Goal: Information Seeking & Learning: Check status

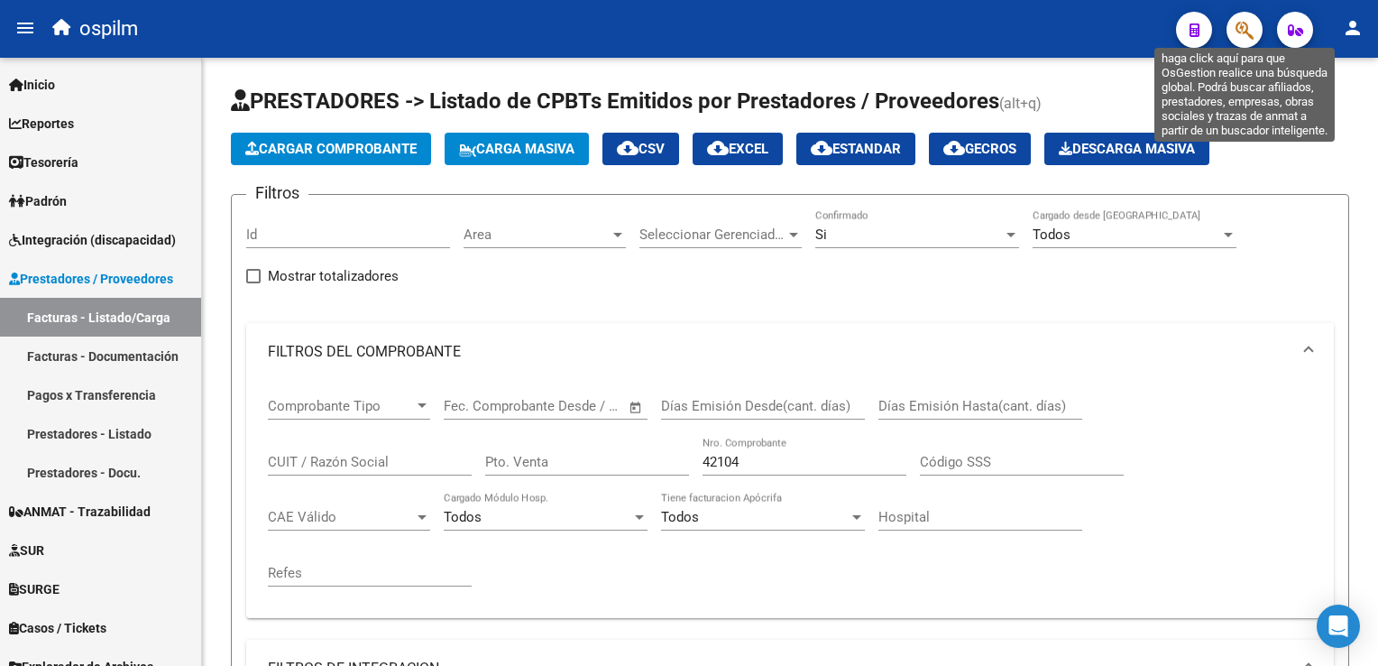
click at [1242, 32] on icon "button" at bounding box center [1244, 30] width 18 height 21
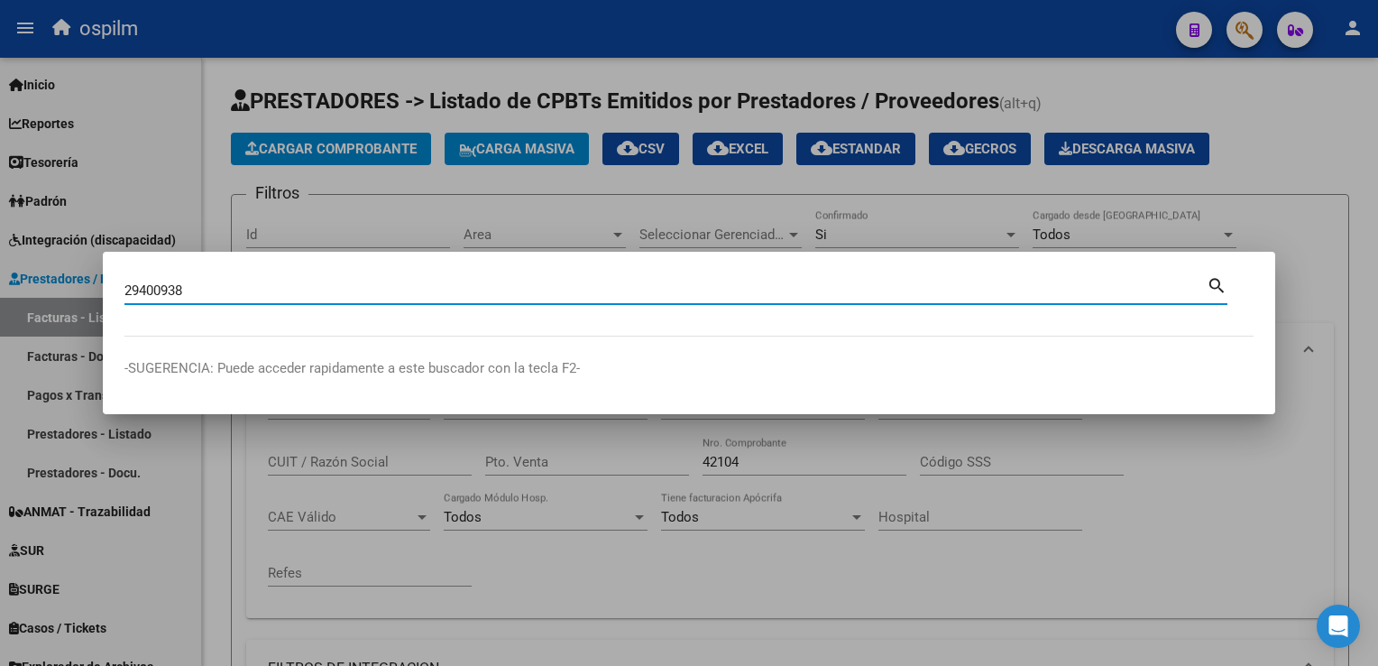
type input "29400938"
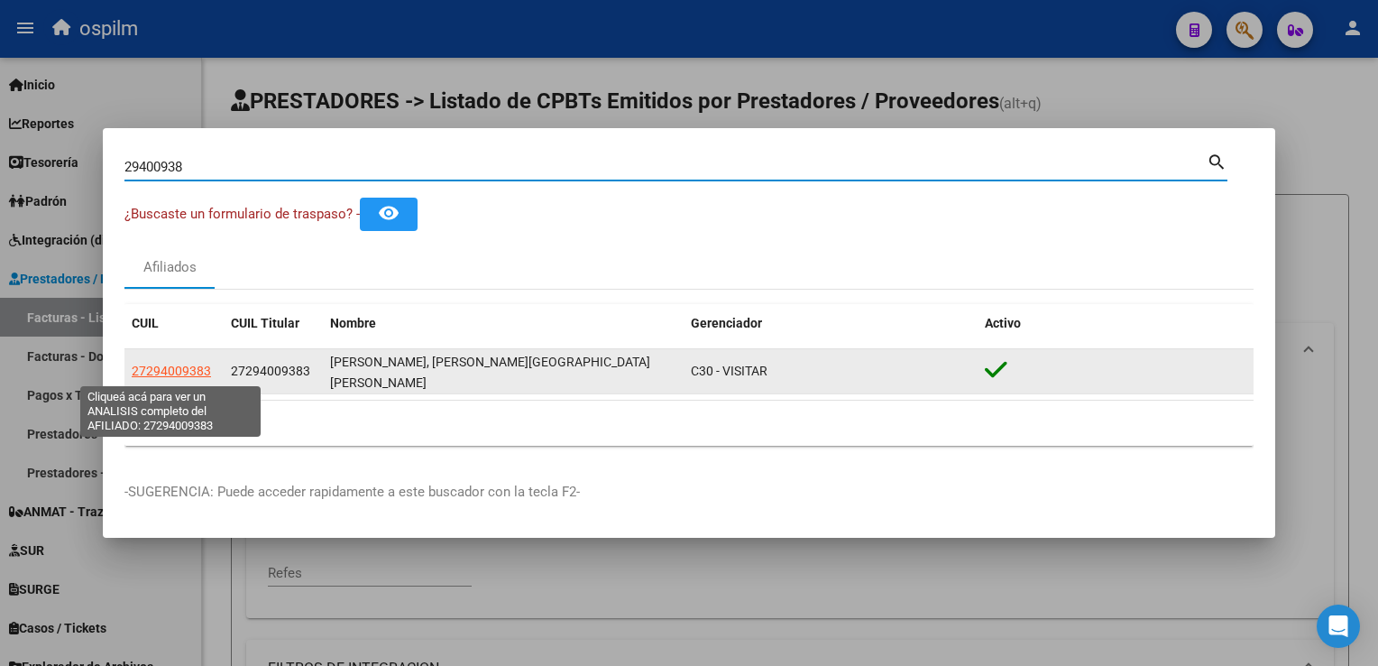
click at [183, 373] on span "27294009383" at bounding box center [171, 370] width 79 height 14
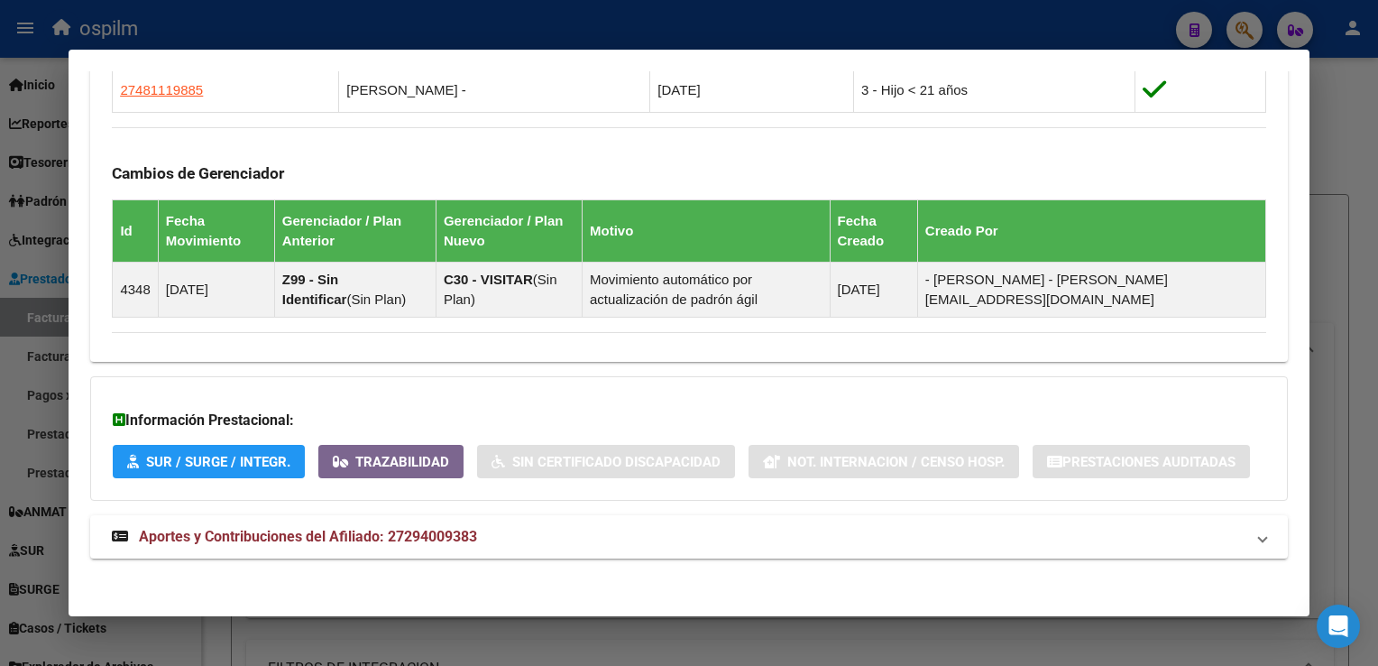
scroll to position [1103, 0]
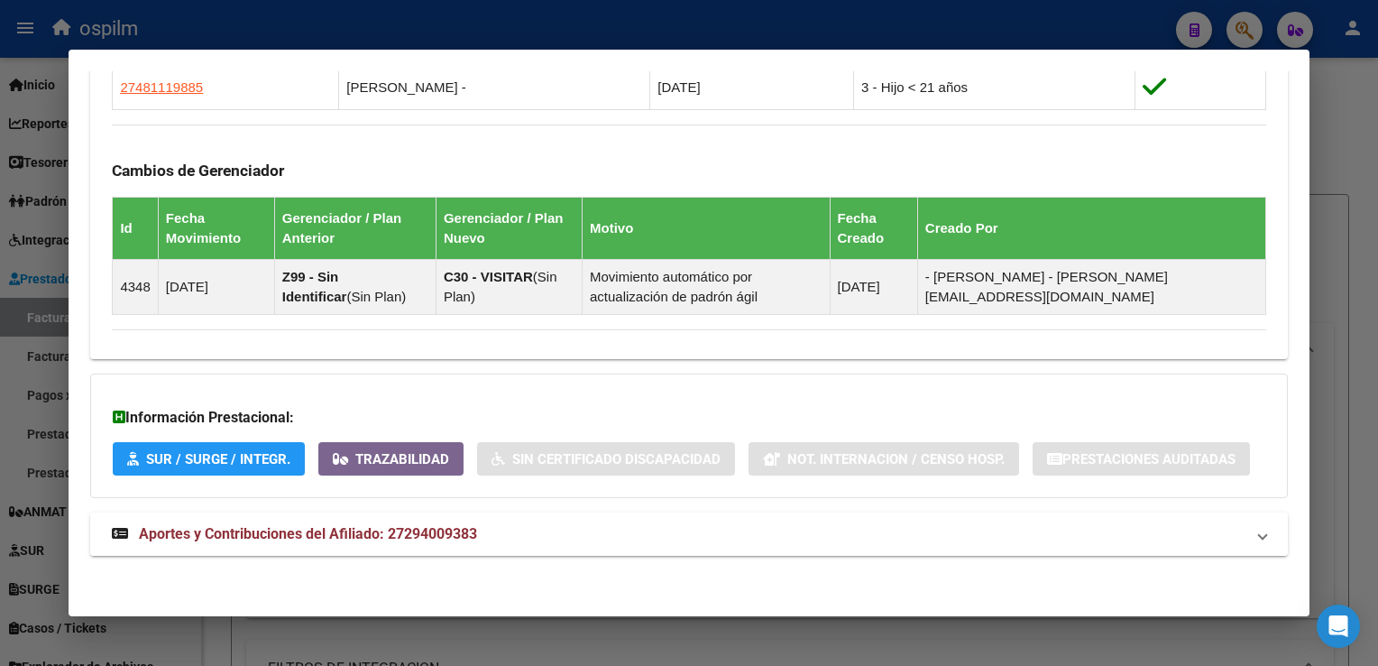
click at [303, 539] on span "Aportes y Contribuciones del Afiliado: 27294009383" at bounding box center [308, 533] width 338 height 17
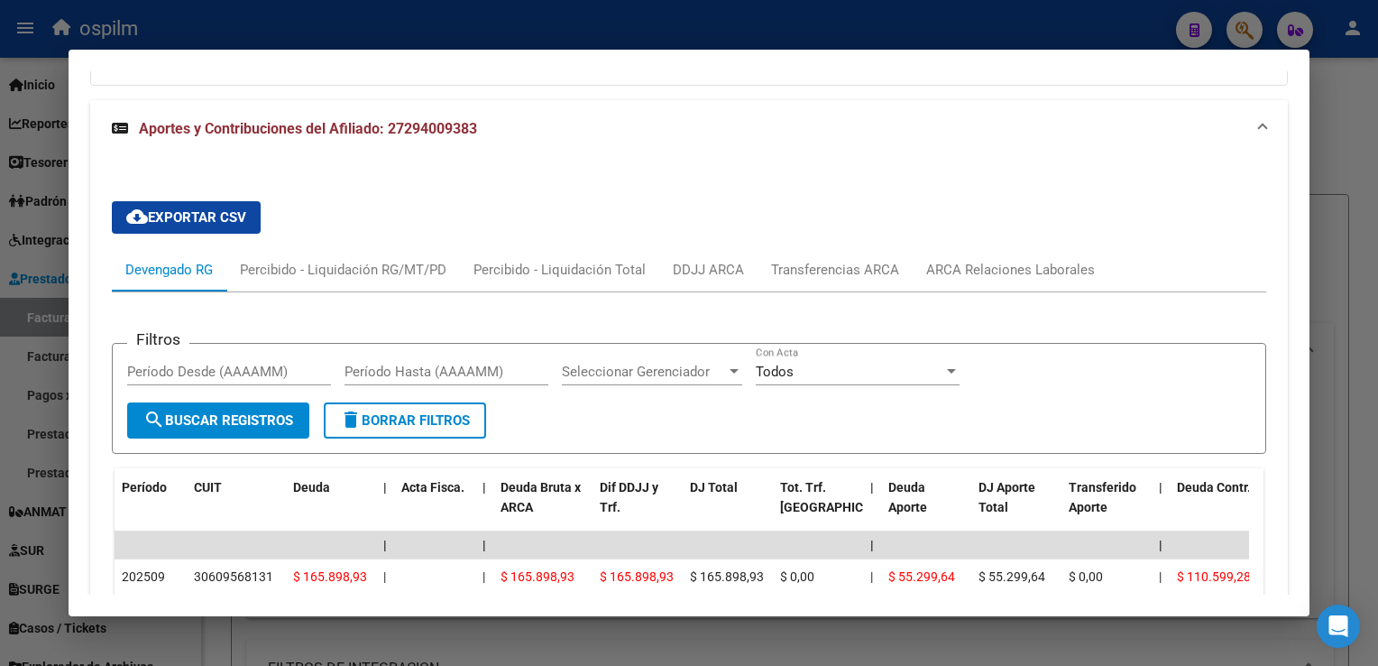
scroll to position [1644, 0]
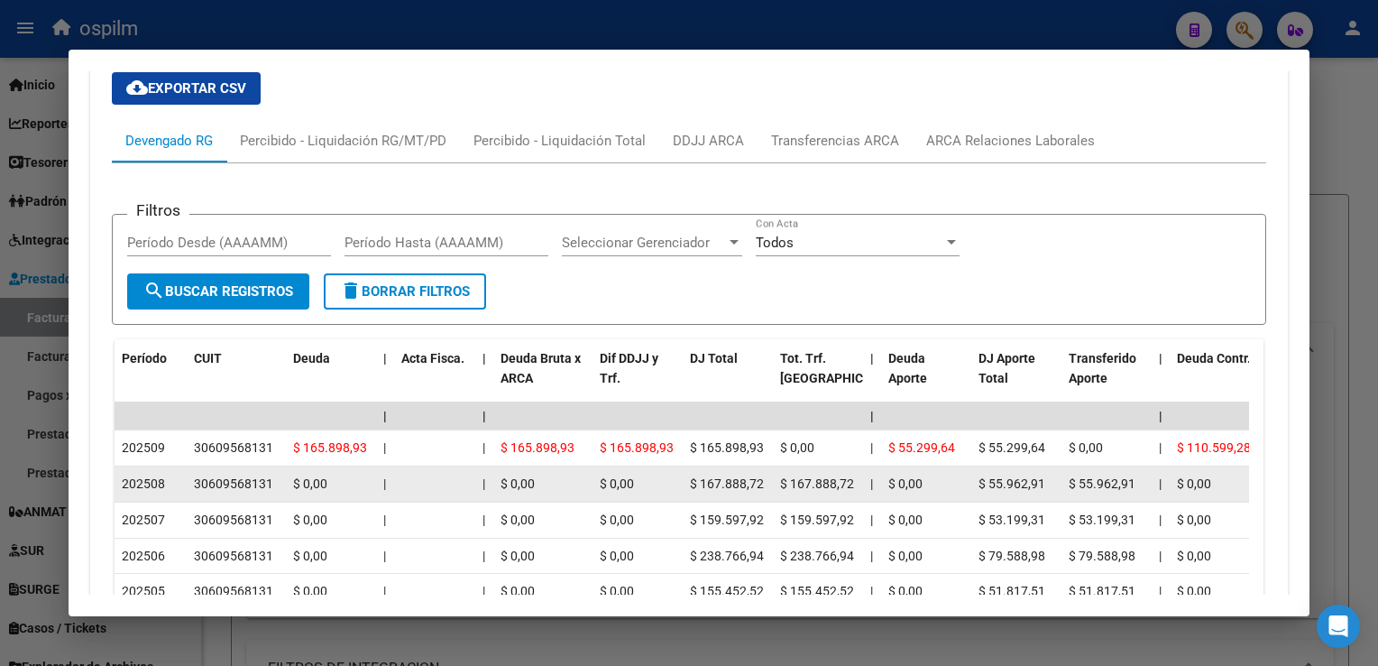
click at [649, 489] on div "$ 0,00" at bounding box center [638, 483] width 76 height 21
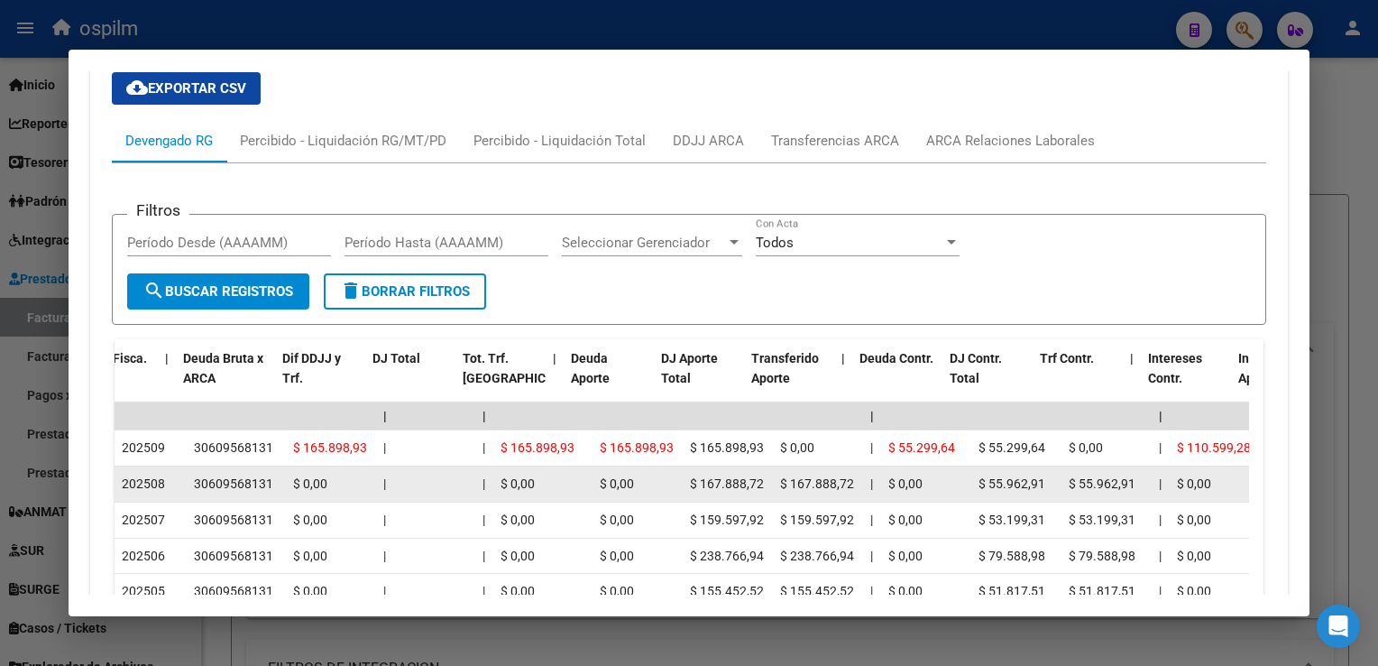
scroll to position [0, 317]
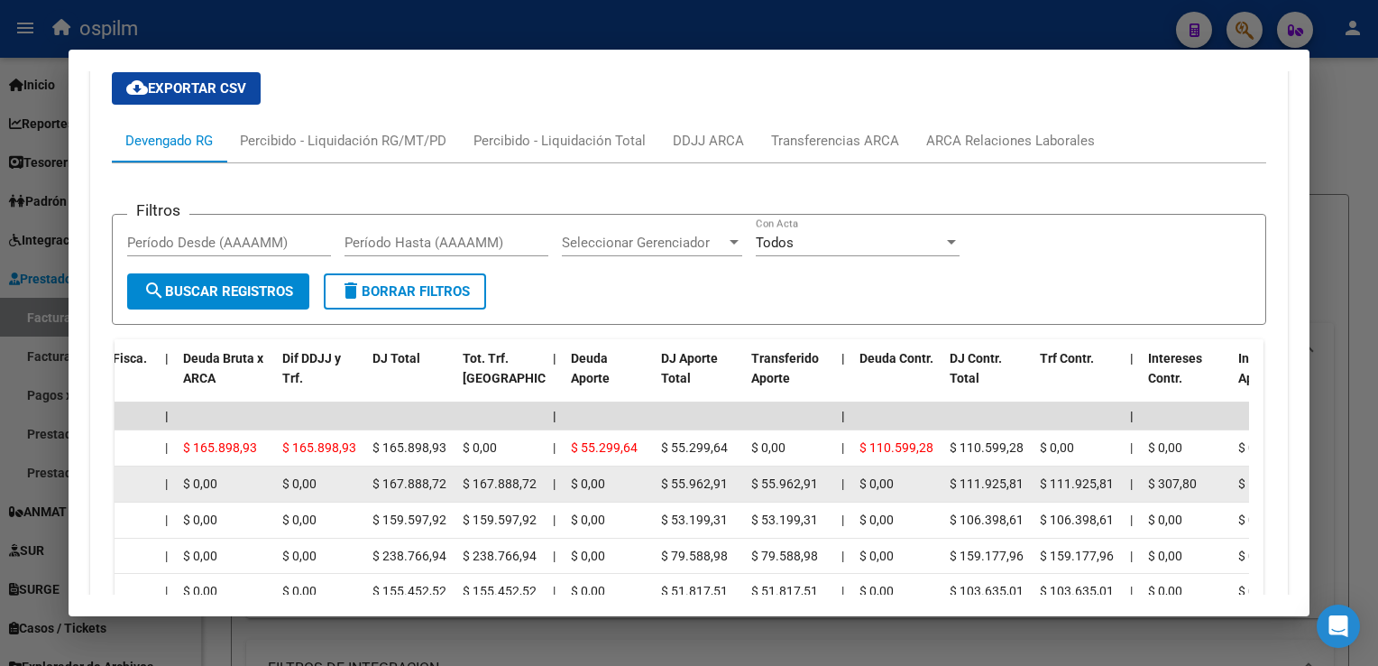
drag, startPoint x: 694, startPoint y: 497, endPoint x: 1154, endPoint y: 481, distance: 460.2
click at [973, 487] on span "$ 111.925,81" at bounding box center [987, 483] width 74 height 14
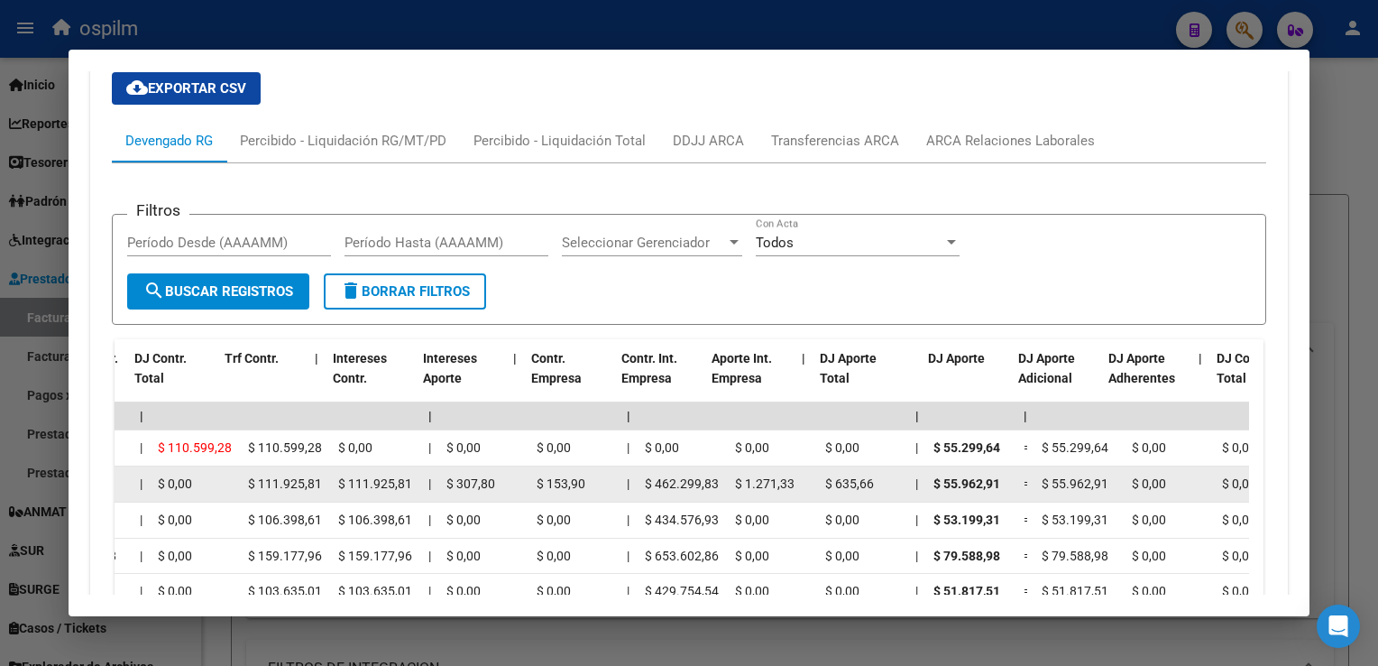
scroll to position [0, 1133]
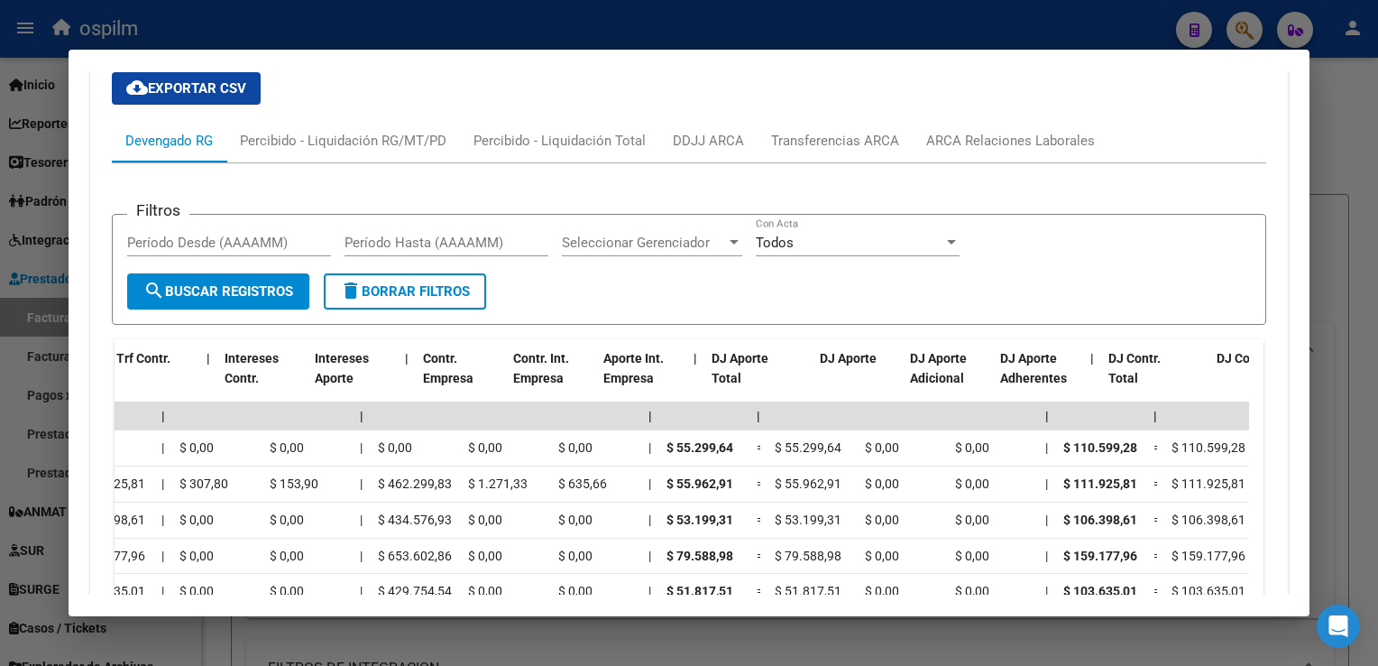
drag, startPoint x: 952, startPoint y: 483, endPoint x: 1252, endPoint y: 492, distance: 299.5
click at [1254, 491] on div "cloud_download Exportar CSV Devengado RG Percibido - Liquidación RG/MT/PD Perci…" at bounding box center [688, 464] width 1197 height 812
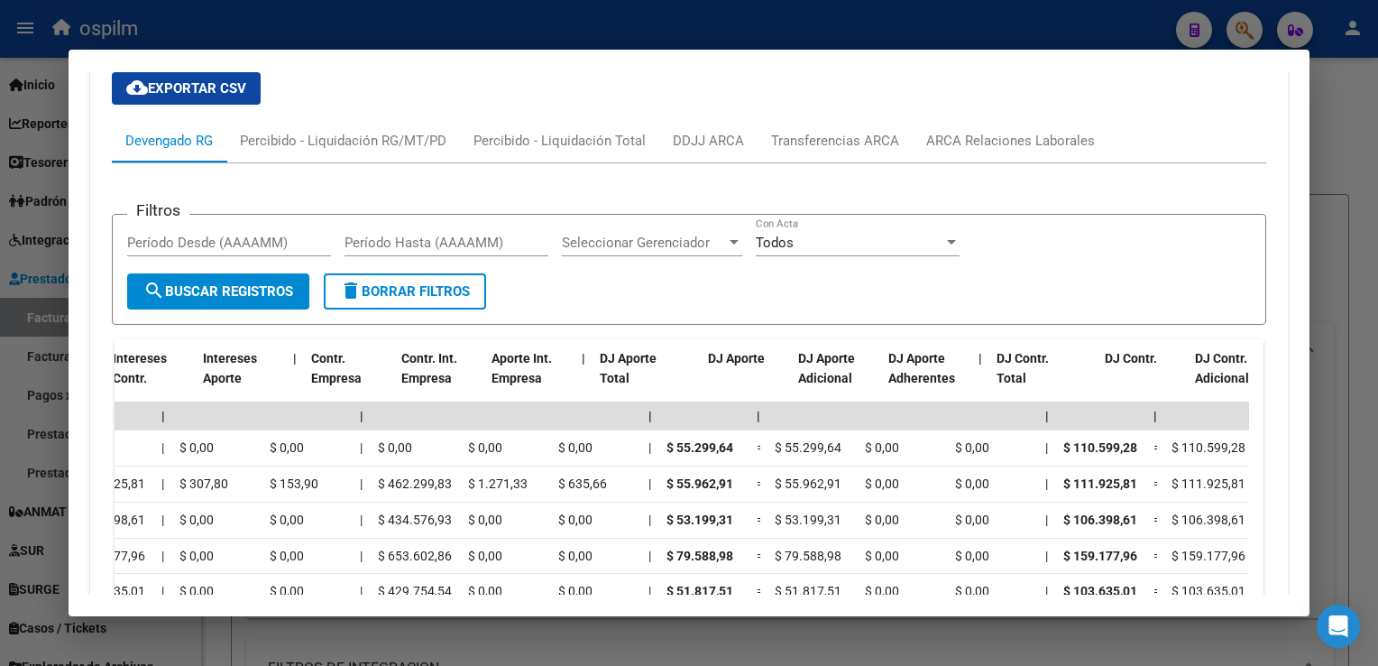
scroll to position [0, 1353]
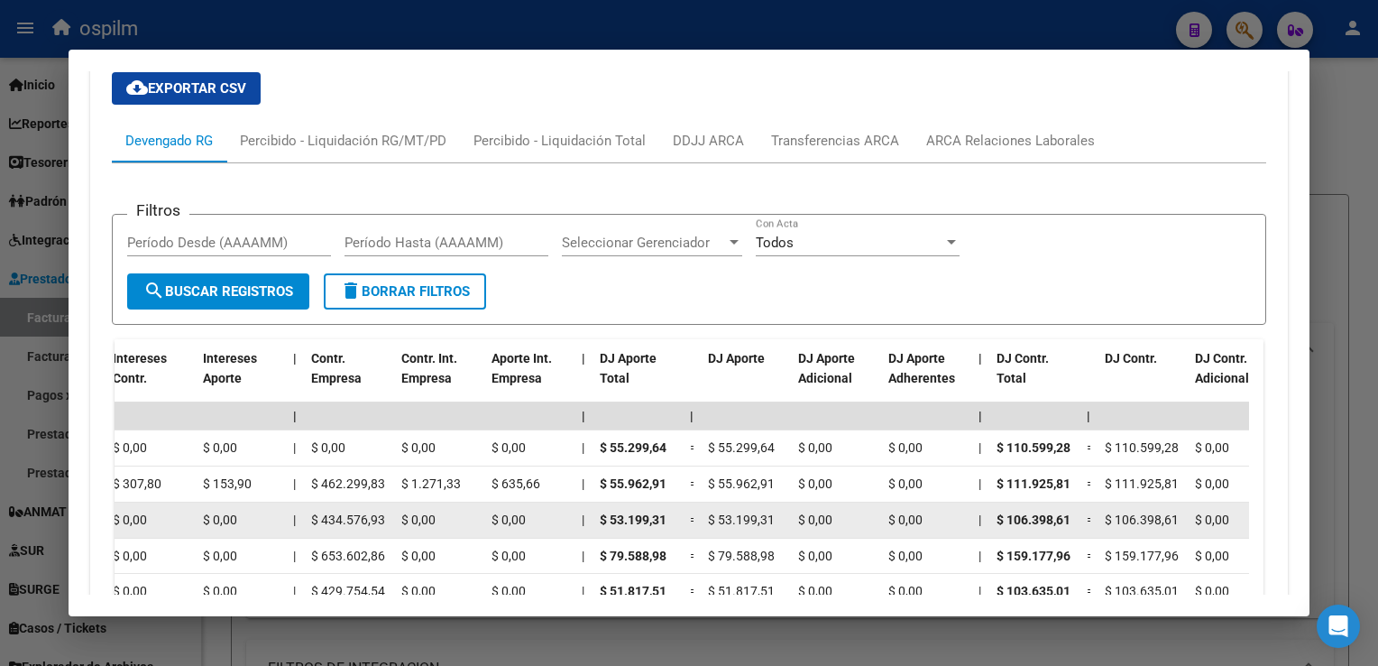
drag, startPoint x: 1252, startPoint y: 492, endPoint x: 1187, endPoint y: 526, distance: 73.0
click at [1187, 526] on div "202507 30609568131 $ 0,00 | | $ 0,00 $ 0,00 $ 159.597,92 $ 159.597,92 | $ 0,00 …" at bounding box center [674, 520] width 3824 height 36
click at [1124, 525] on div "$ 106.398,61" at bounding box center [1143, 520] width 76 height 21
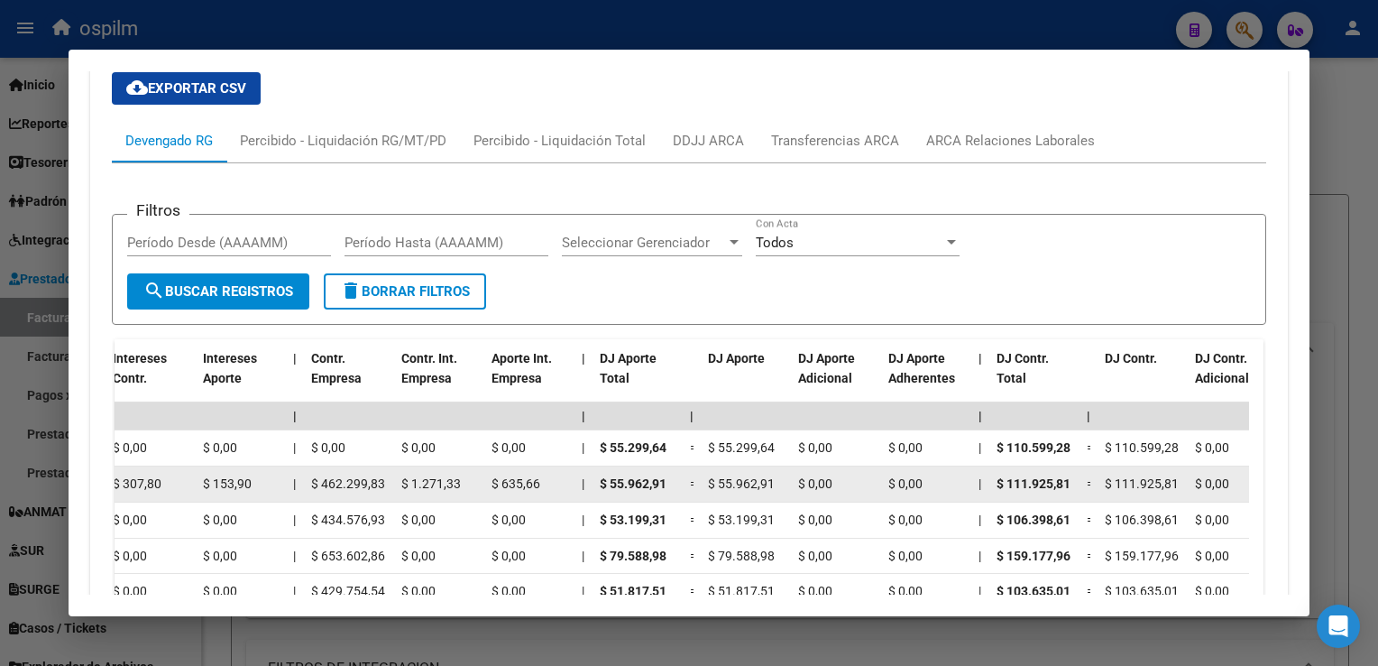
click at [1043, 476] on span "$ 111.925,81" at bounding box center [1033, 483] width 74 height 14
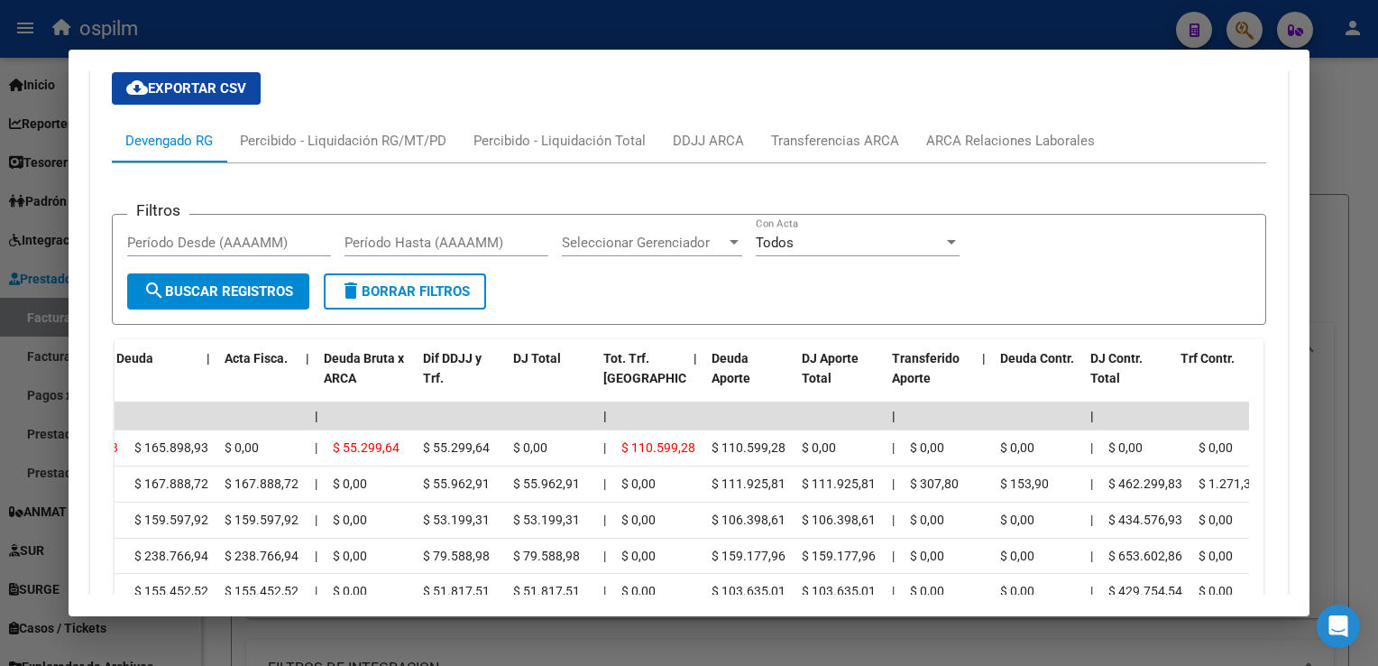
scroll to position [0, 0]
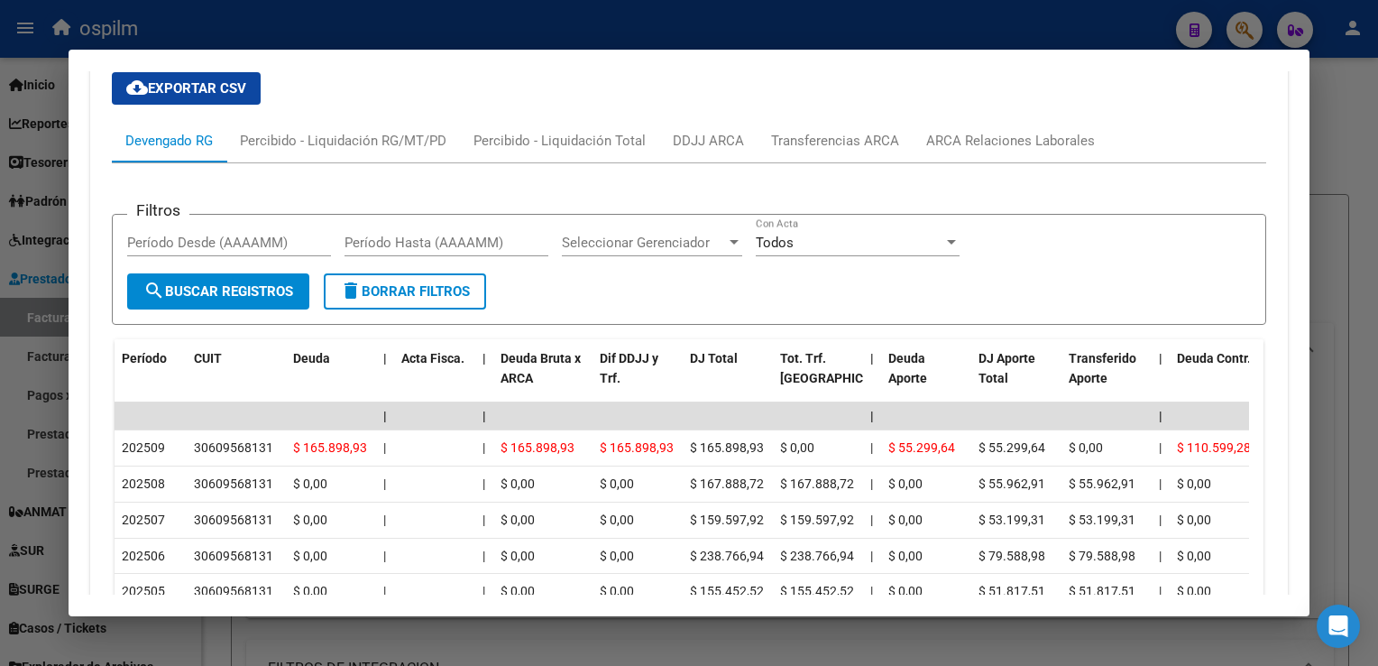
drag, startPoint x: 432, startPoint y: 510, endPoint x: 8, endPoint y: 530, distance: 424.3
click at [8, 530] on div "29400938 Buscar (apellido, dni, cuil, nro traspaso, cuit, obra social) search ¿…" at bounding box center [689, 333] width 1378 height 666
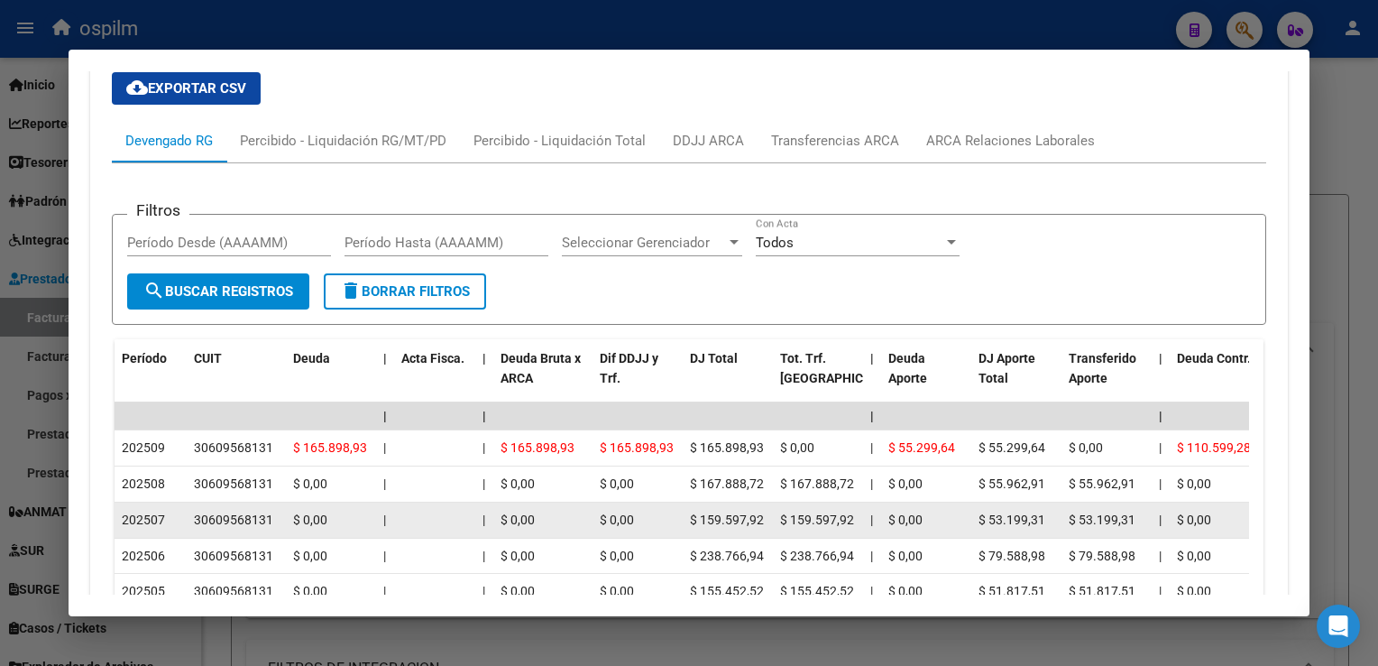
click at [444, 522] on div at bounding box center [434, 520] width 67 height 21
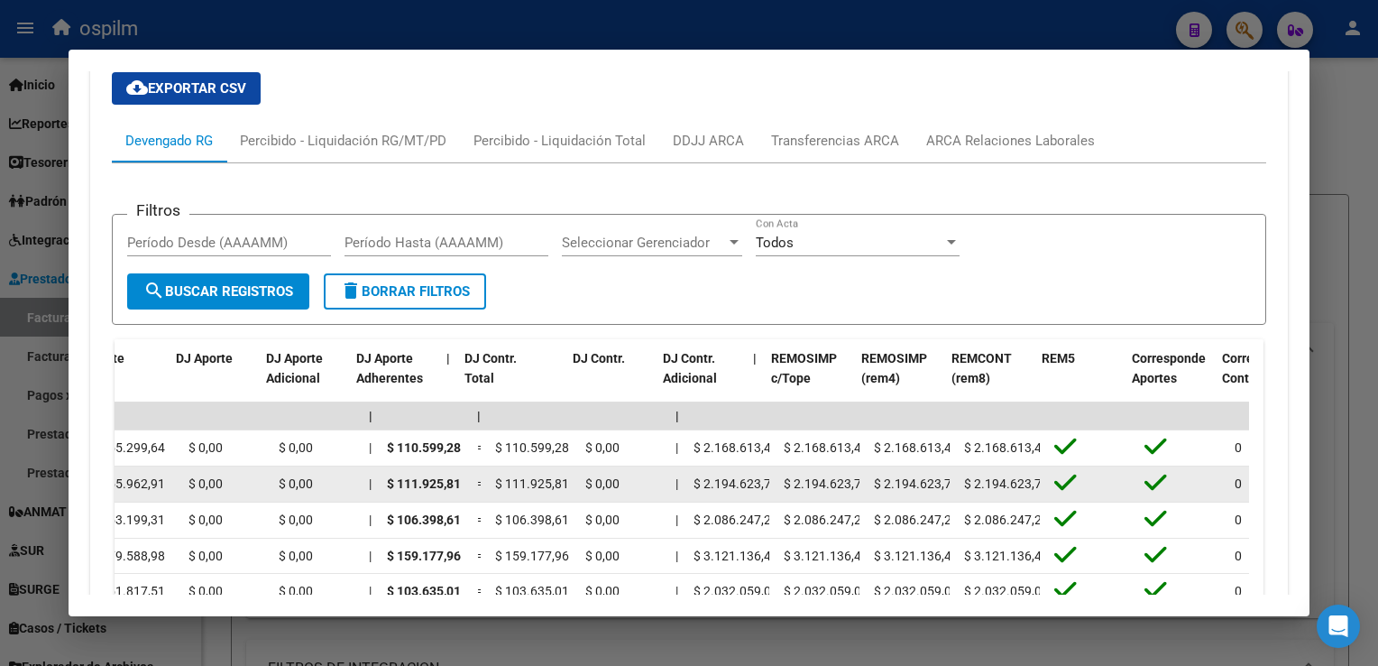
scroll to position [0, 1964]
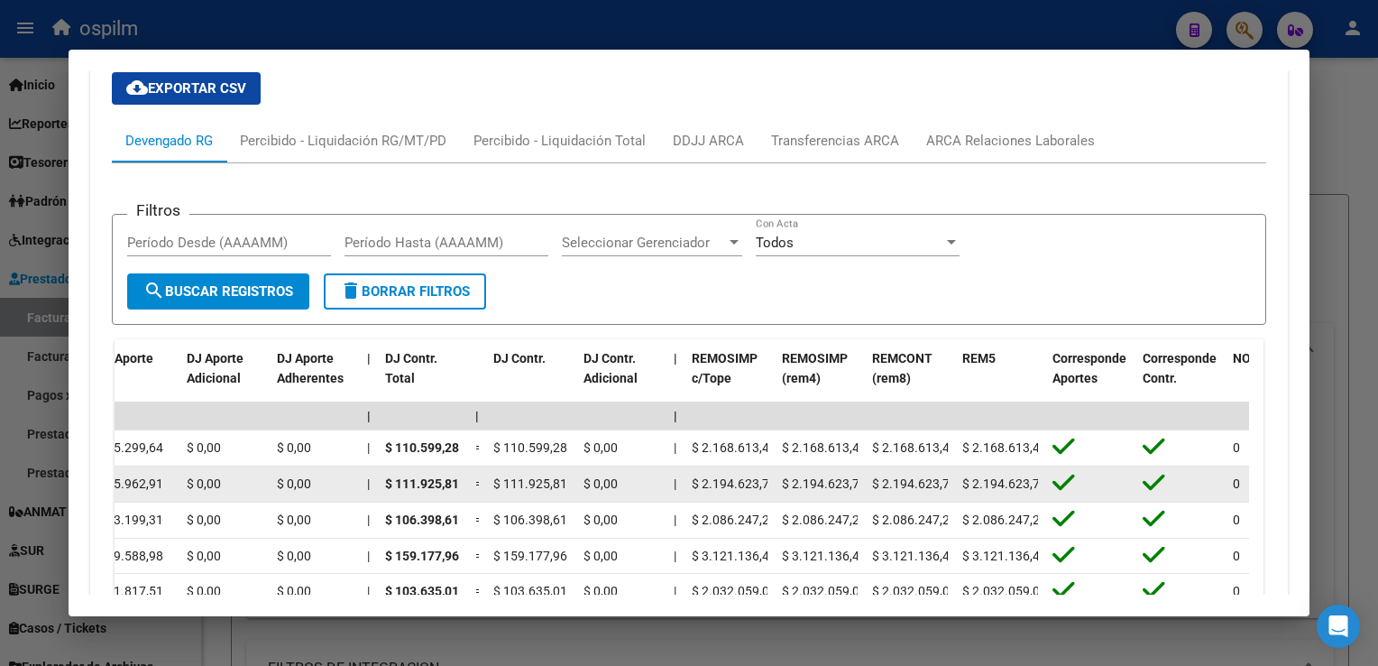
drag, startPoint x: 1166, startPoint y: 471, endPoint x: 1090, endPoint y: 492, distance: 78.8
click at [1090, 492] on div "202508 30609568131 $ 0,00 | | $ 0,00 $ 0,00 $ 167.888,72 $ 167.888,72 | $ 0,00 …" at bounding box center [62, 484] width 3824 height 36
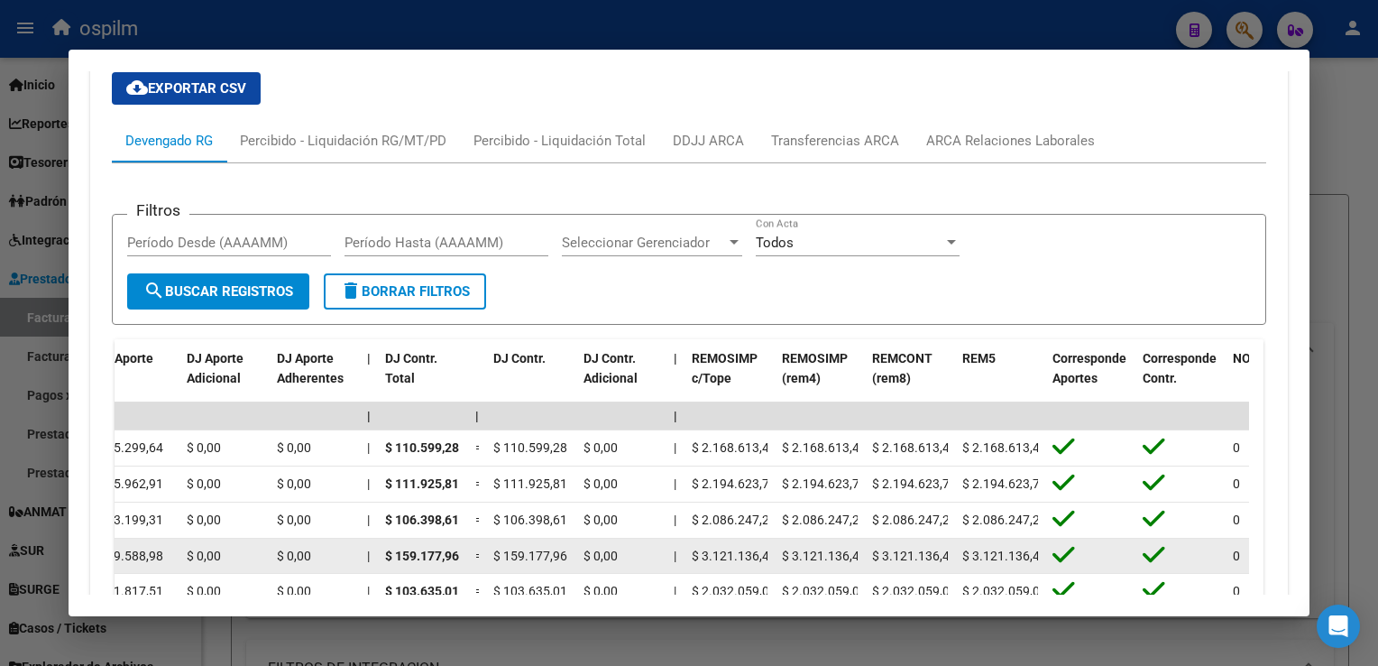
click at [762, 564] on datatable-body-cell "$ 3.121.136,45" at bounding box center [729, 555] width 90 height 35
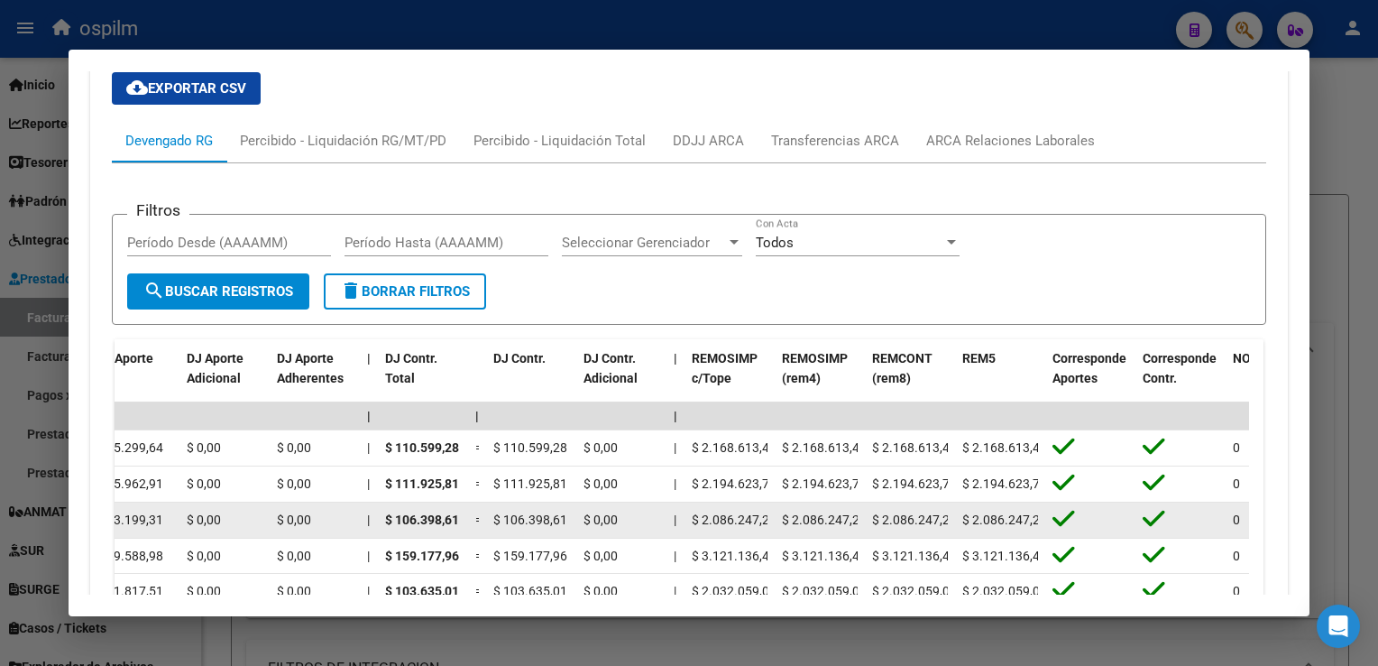
drag, startPoint x: 762, startPoint y: 534, endPoint x: 1208, endPoint y: 529, distance: 446.4
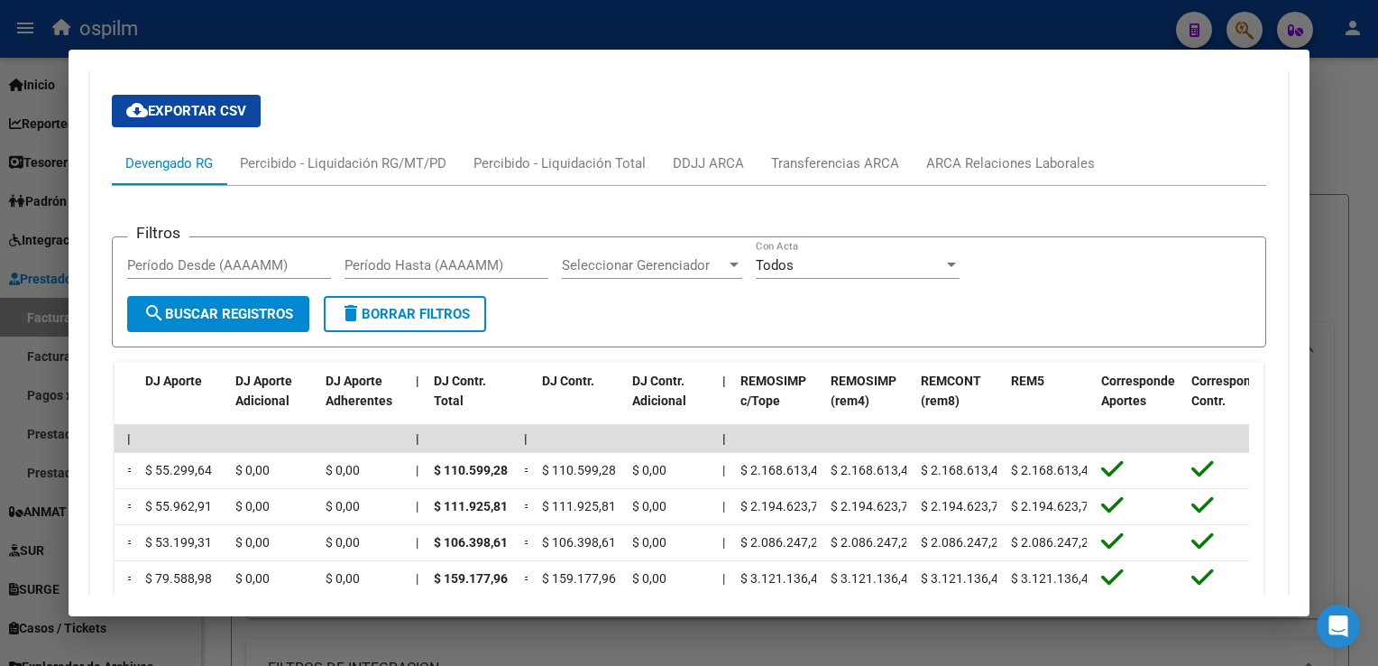
scroll to position [1982, 0]
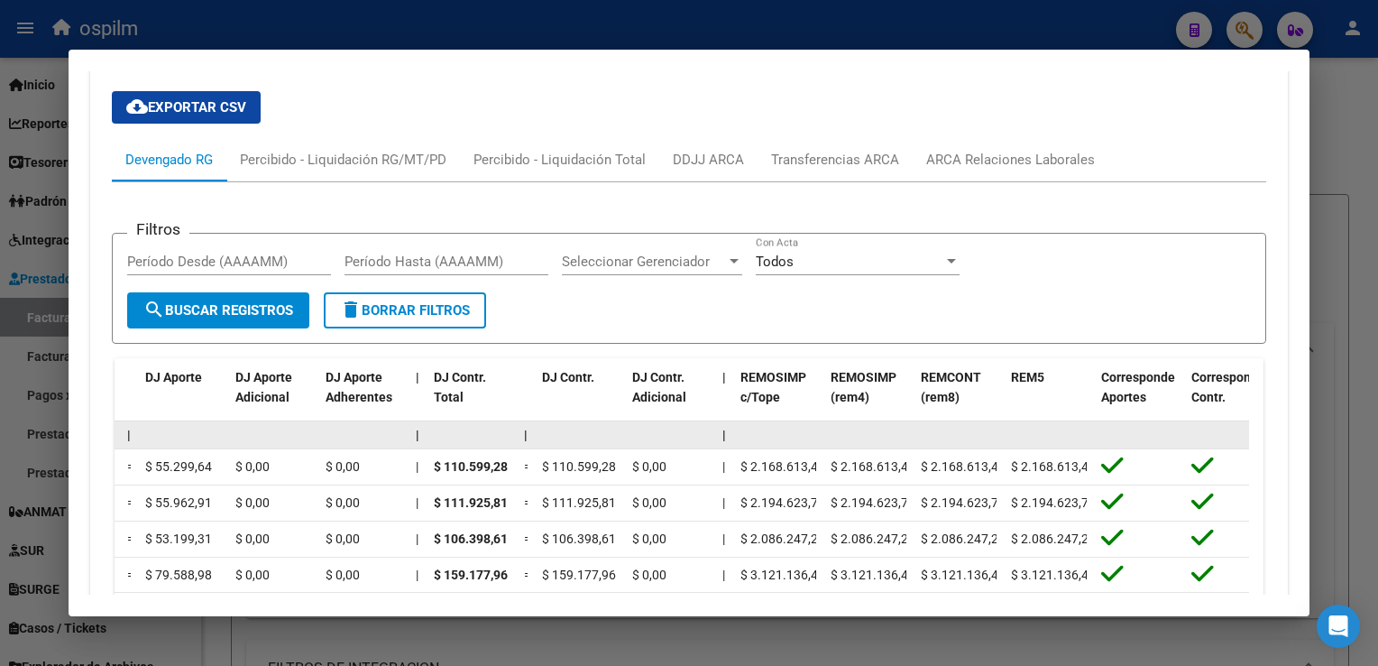
drag, startPoint x: 878, startPoint y: 381, endPoint x: 824, endPoint y: 74, distance: 312.2
click at [824, 74] on mat-expansion-panel "Aportes y Contribuciones del Afiliado: 27294009383 cloud_download Exportar CSV …" at bounding box center [688, 446] width 1197 height 913
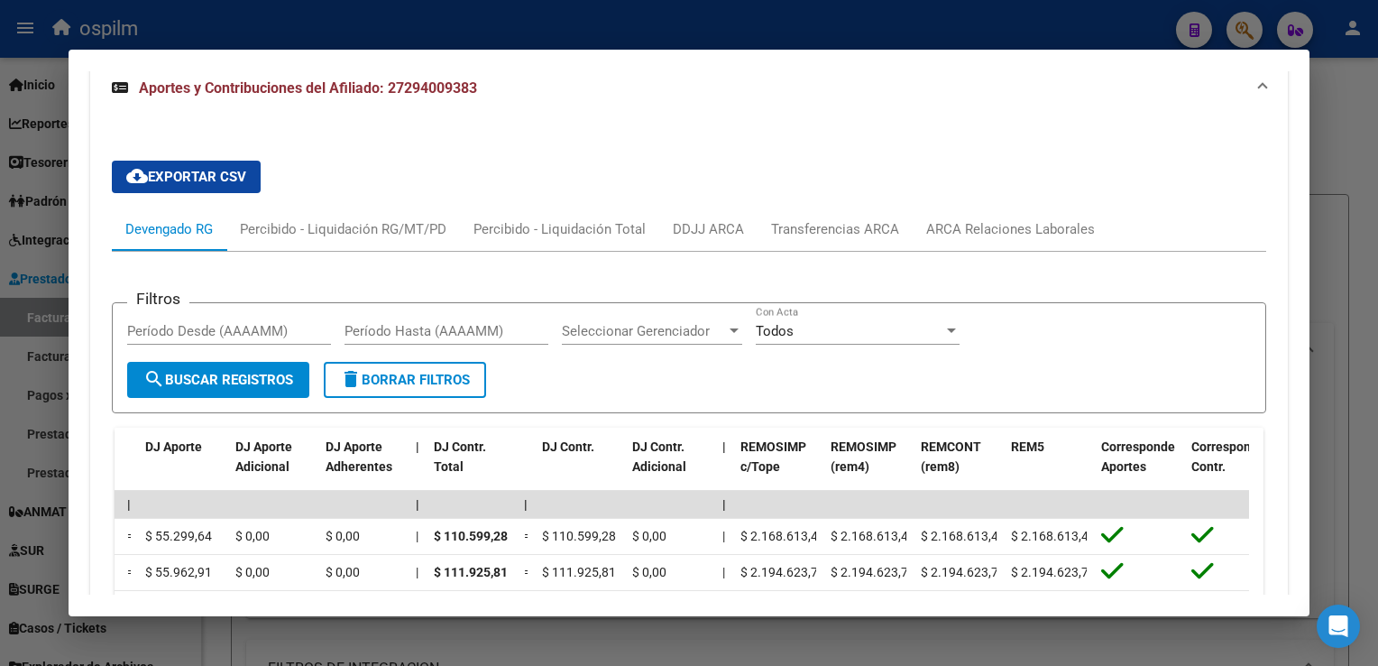
click at [1335, 248] on div at bounding box center [689, 333] width 1378 height 666
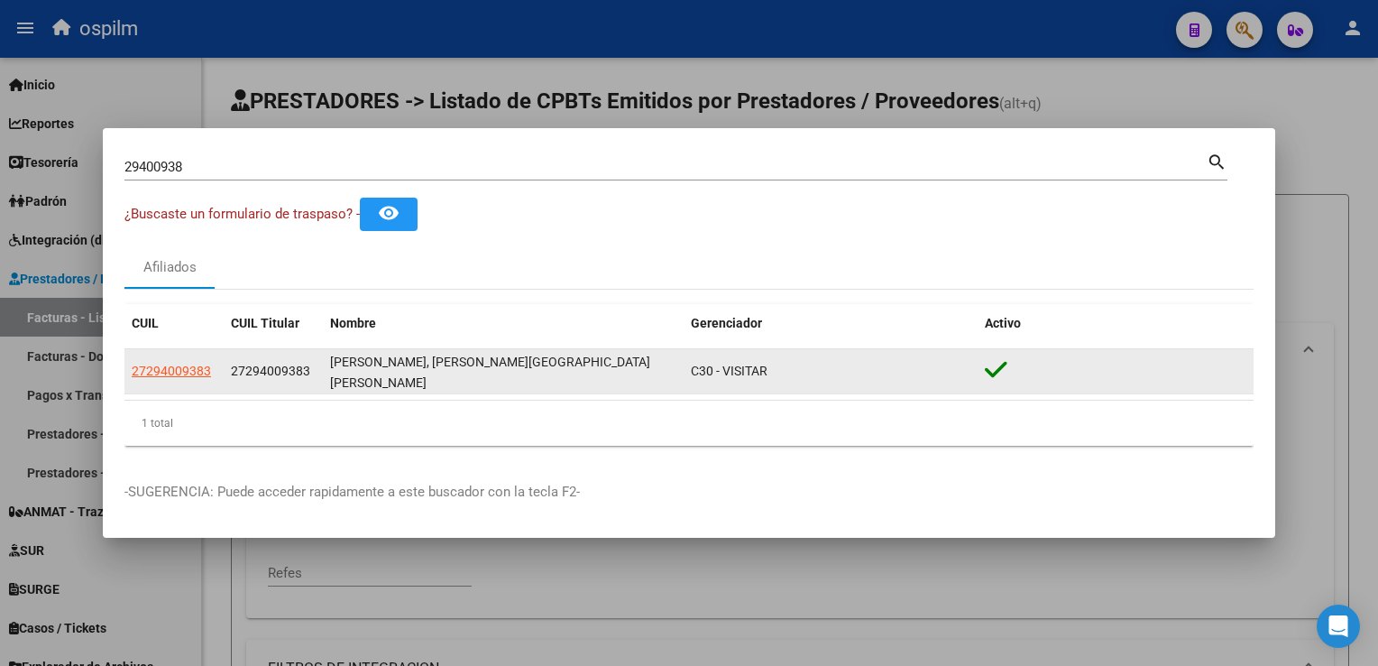
click at [173, 379] on app-link-go-to "27294009383" at bounding box center [171, 371] width 79 height 21
click at [179, 353] on datatable-body-cell "27294009383" at bounding box center [173, 371] width 99 height 44
click at [180, 370] on span "27294009383" at bounding box center [171, 370] width 79 height 14
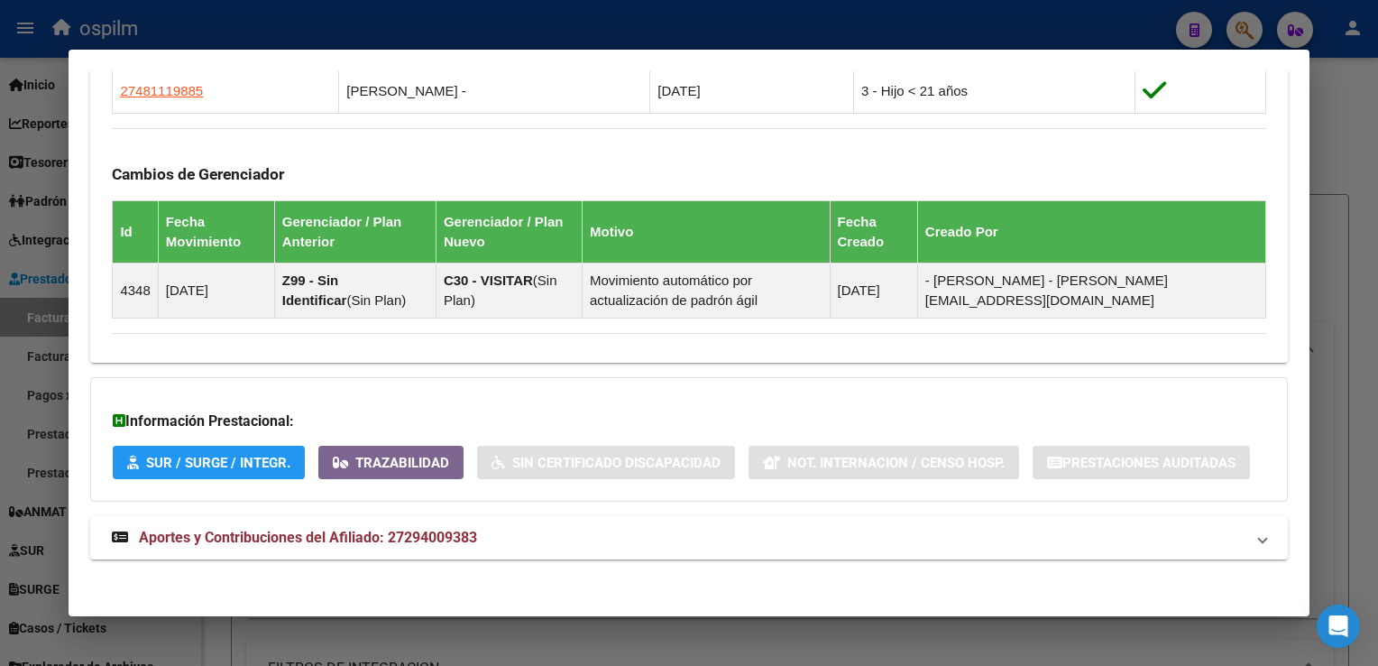
scroll to position [1103, 0]
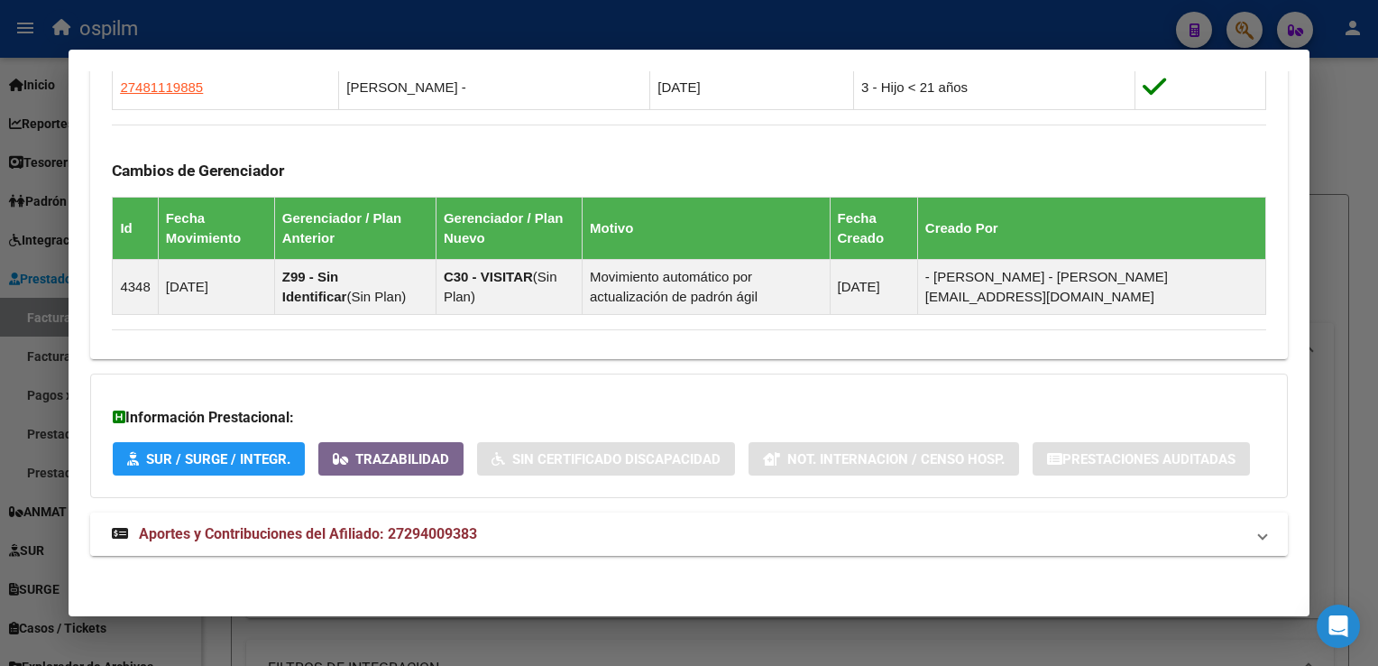
click at [250, 528] on span "Aportes y Contribuciones del Afiliado: 27294009383" at bounding box center [308, 533] width 338 height 17
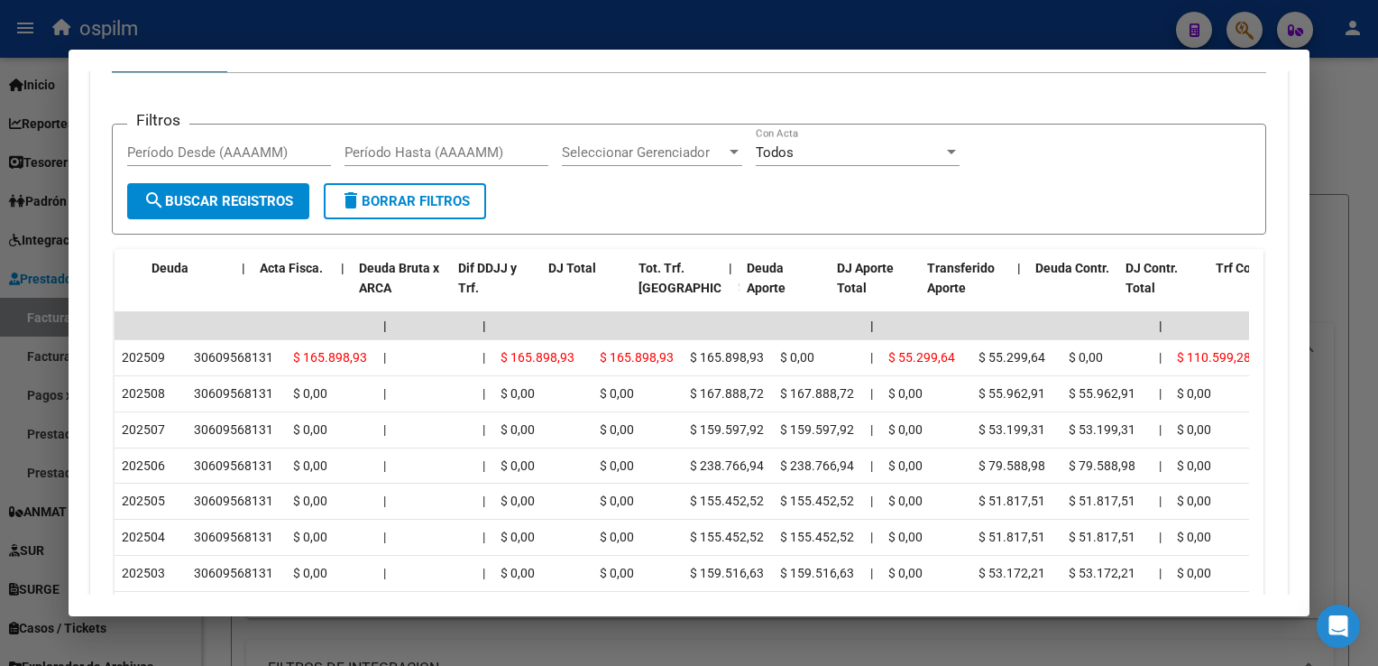
scroll to position [0, 184]
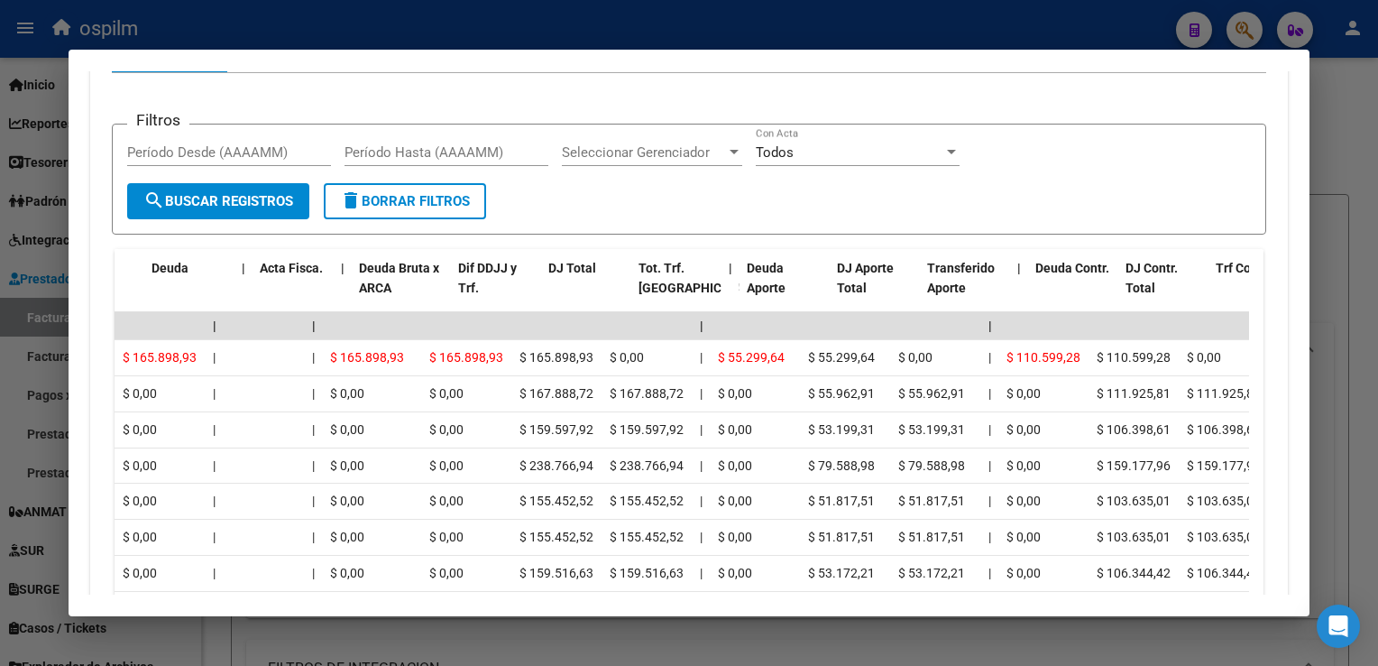
drag, startPoint x: 1070, startPoint y: 363, endPoint x: 1255, endPoint y: 358, distance: 184.9
click at [1255, 358] on div "cloud_download Exportar CSV Devengado RG Percibido - Liquidación RG/MT/PD Perci…" at bounding box center [688, 374] width 1197 height 812
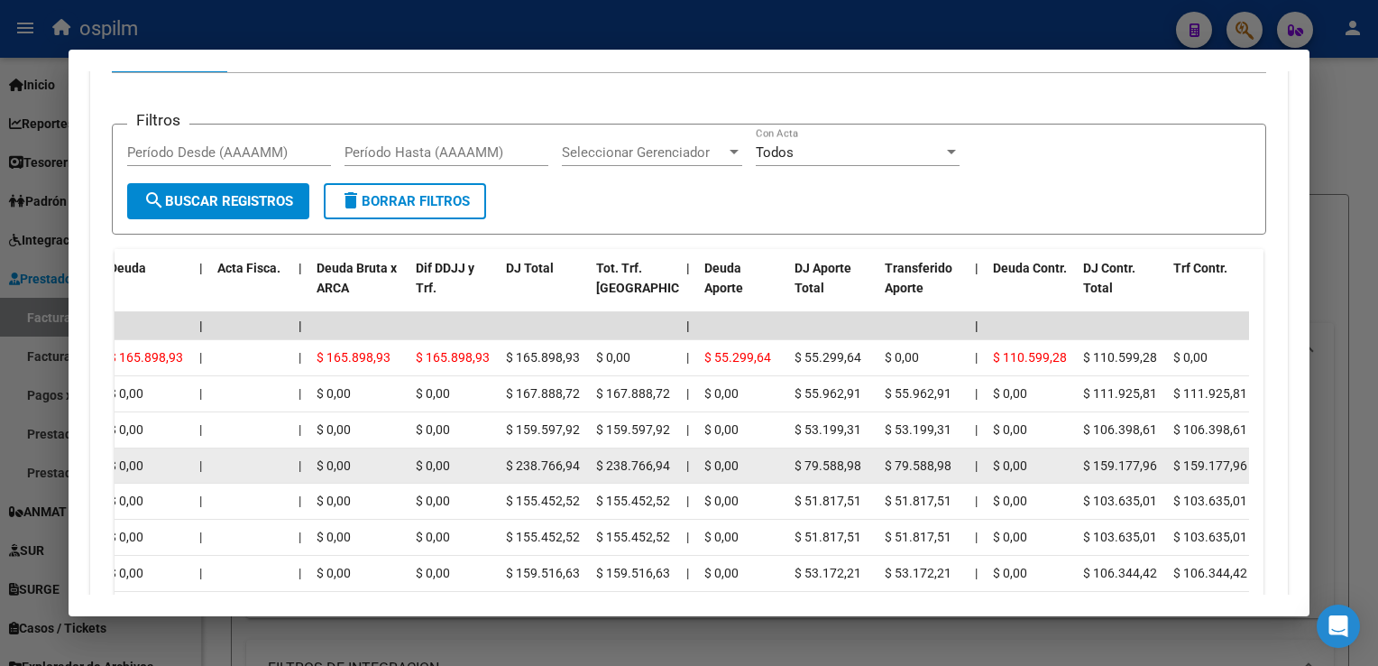
click at [1082, 448] on datatable-body-cell "$ 159.177,96" at bounding box center [1121, 465] width 90 height 35
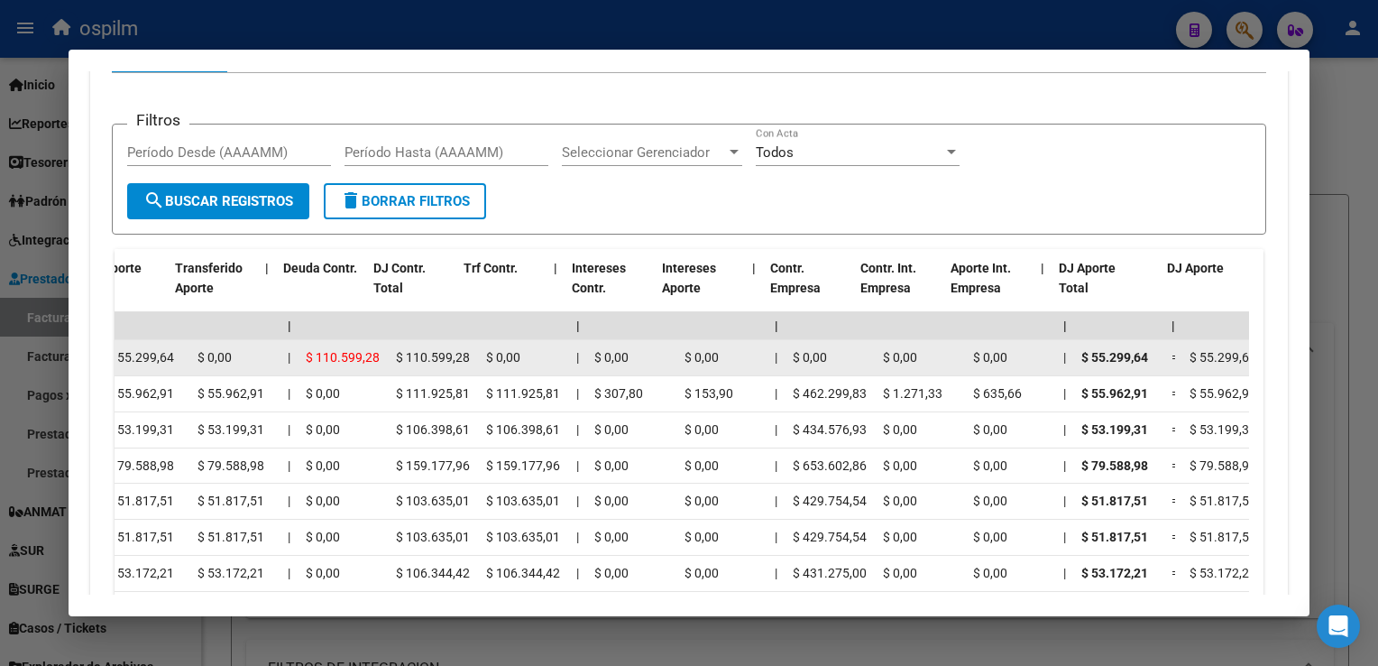
scroll to position [0, 894]
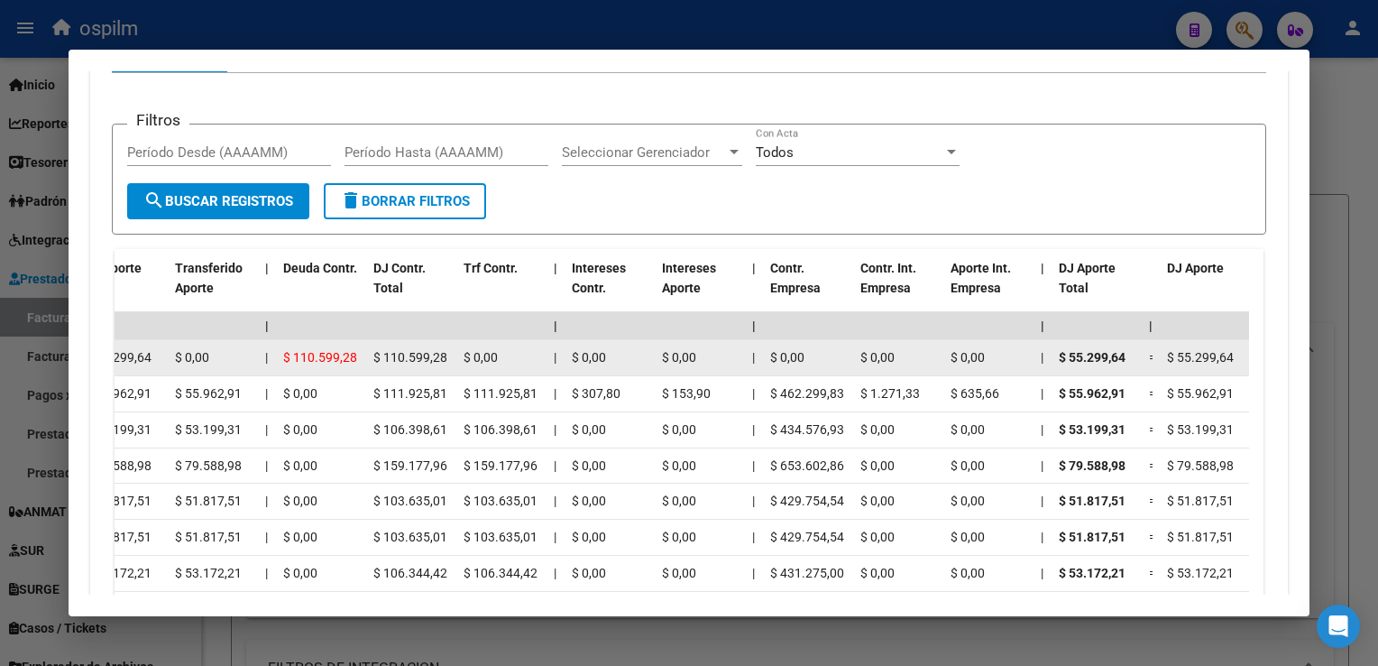
drag, startPoint x: 1089, startPoint y: 347, endPoint x: 1022, endPoint y: 362, distance: 69.2
click at [1022, 362] on div "202509 30609568131 $ 165.898,93 | | $ 165.898,93 $ 165.898,93 $ 165.898,93 $ 0,…" at bounding box center [1133, 358] width 3824 height 36
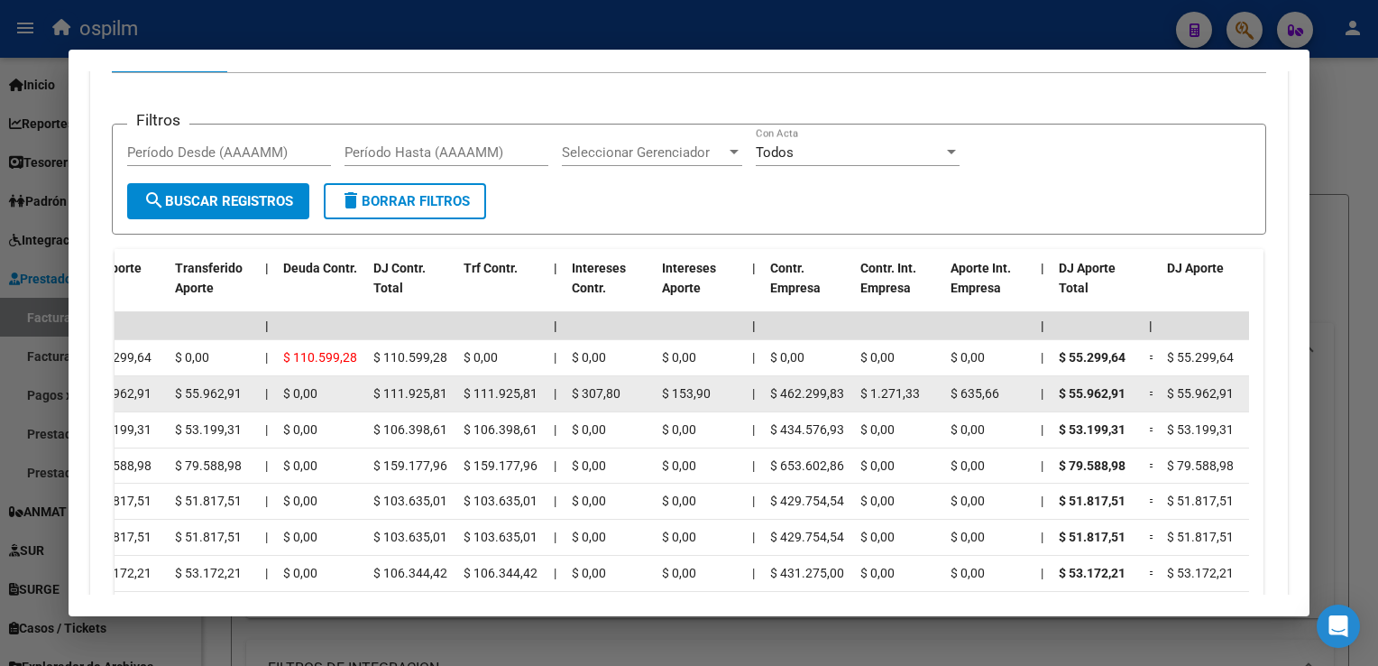
click at [1121, 369] on datatable-body-cell "$ 55.299,64" at bounding box center [1096, 357] width 90 height 35
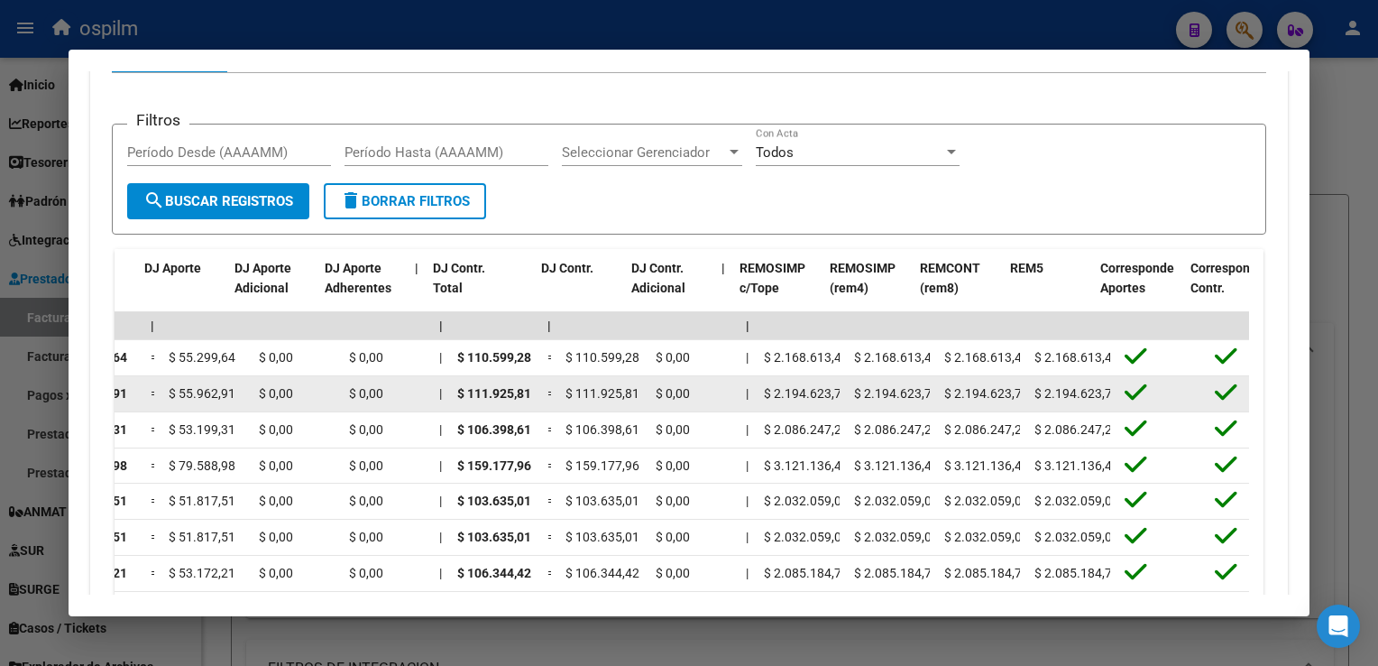
scroll to position [0, 1916]
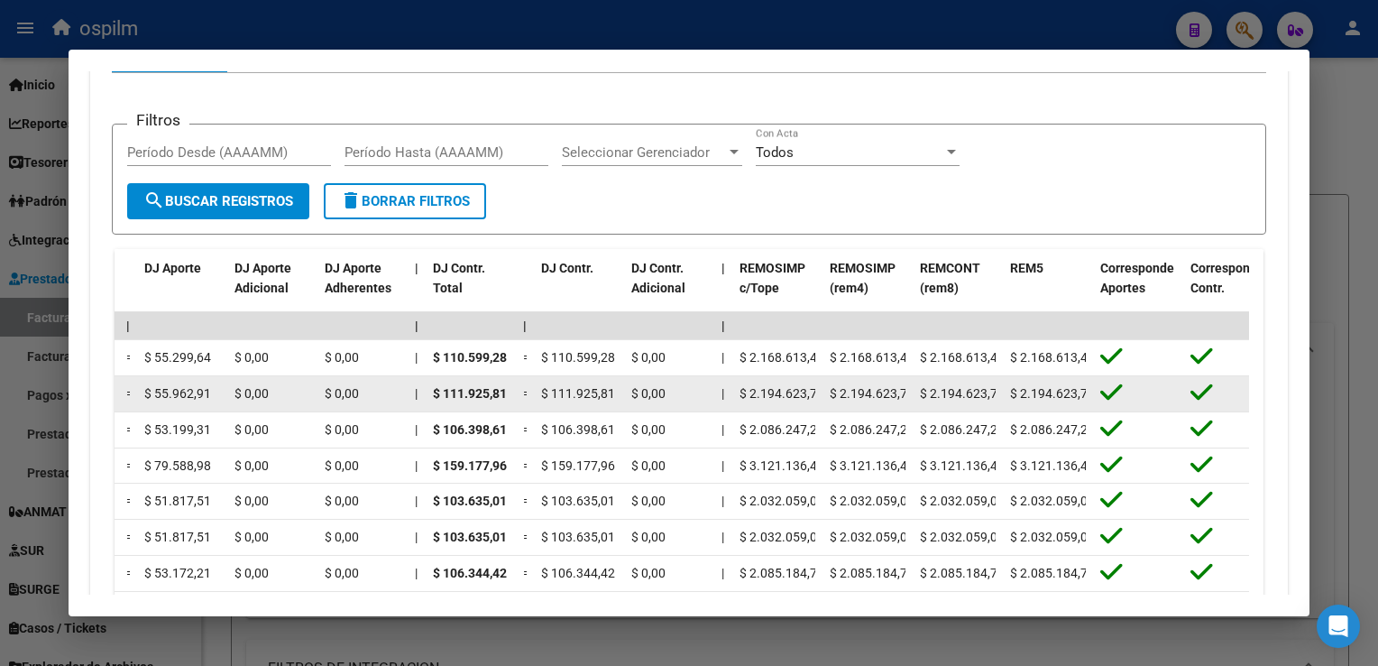
drag, startPoint x: 1084, startPoint y: 388, endPoint x: 1116, endPoint y: 386, distance: 32.5
click at [1116, 386] on div "202508 30609568131 $ 0,00 | | $ 0,00 $ 0,00 $ 167.888,72 $ 167.888,72 | $ 0,00 …" at bounding box center [110, 394] width 3824 height 36
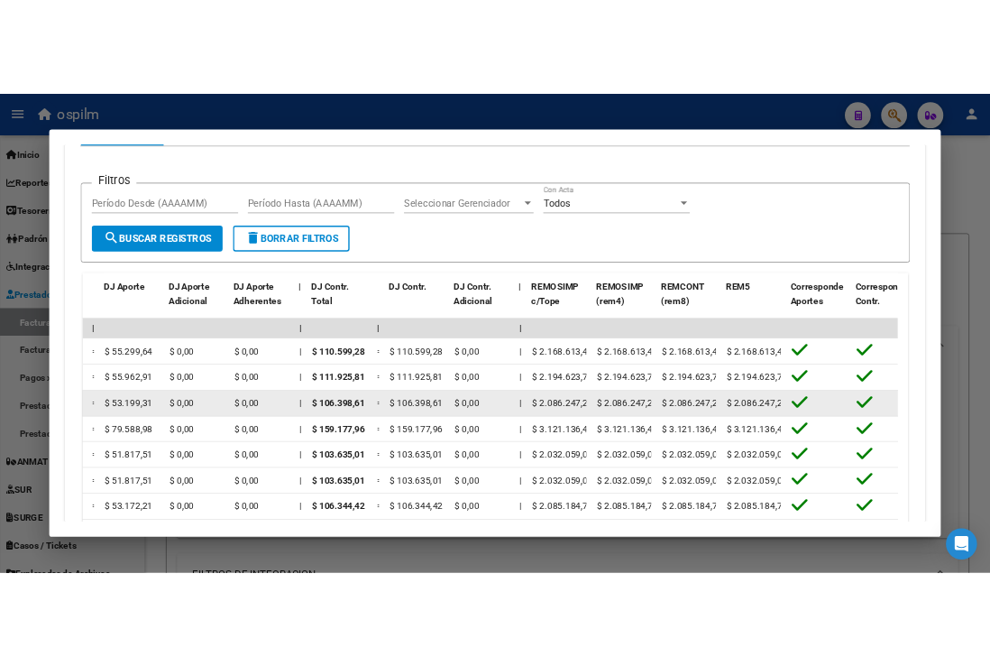
scroll to position [0, 7]
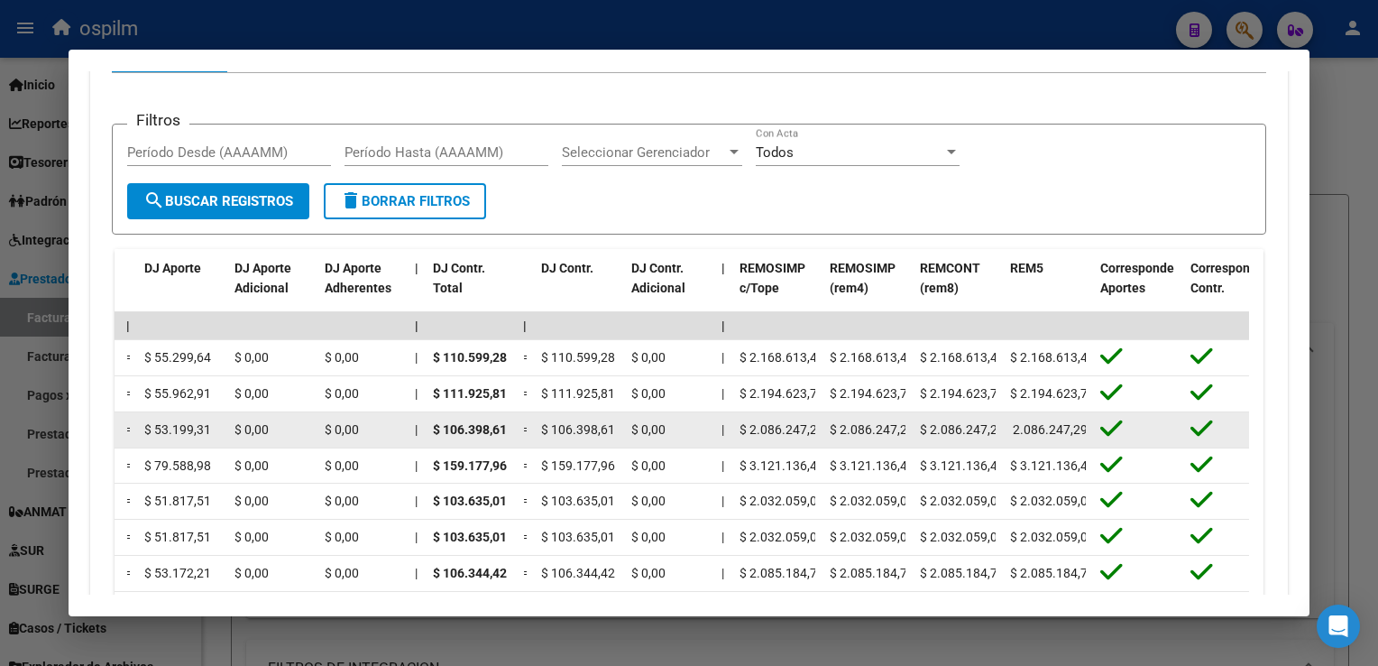
drag, startPoint x: 1012, startPoint y: 424, endPoint x: 1141, endPoint y: 438, distance: 129.8
click at [1141, 438] on div "202507 30609568131 $ 0,00 | | $ 0,00 $ 0,00 $ 159.597,92 $ 159.597,92 | $ 0,00 …" at bounding box center [110, 430] width 3824 height 36
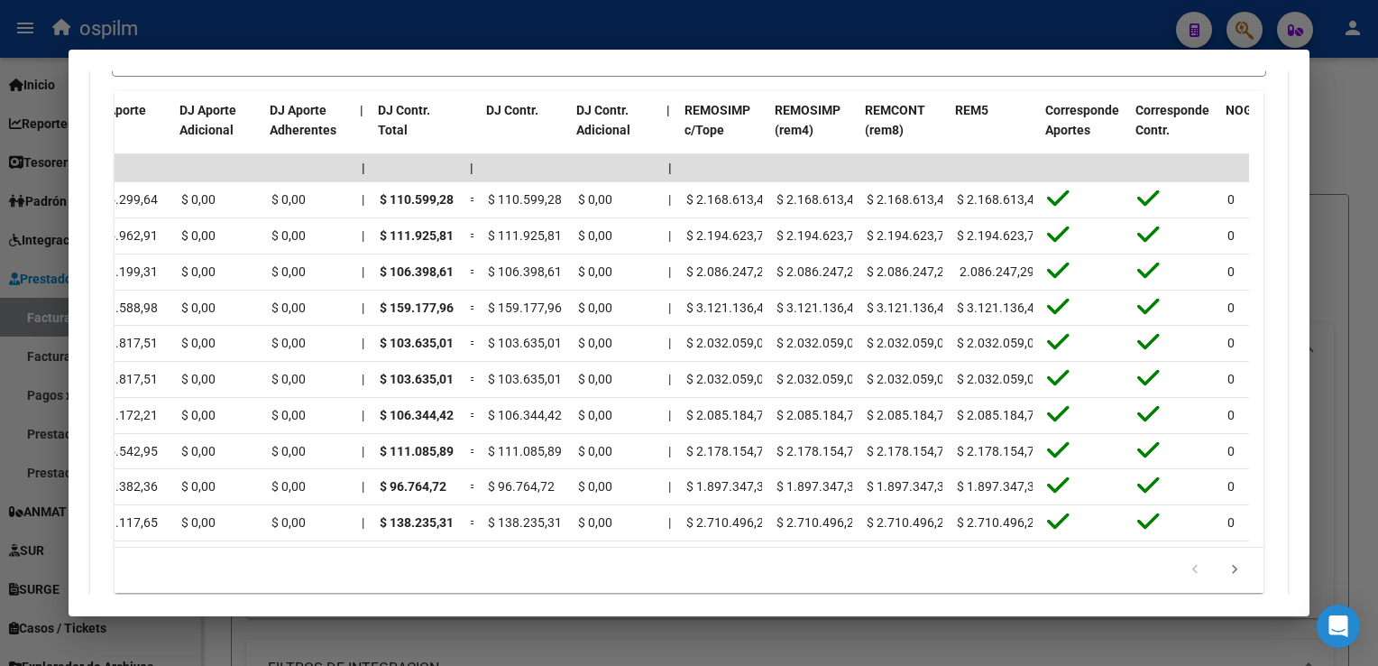
scroll to position [0, 1971]
drag, startPoint x: 1348, startPoint y: 182, endPoint x: 1377, endPoint y: 31, distance: 154.2
click at [1358, 156] on div at bounding box center [689, 333] width 1378 height 666
